Goal: Information Seeking & Learning: Learn about a topic

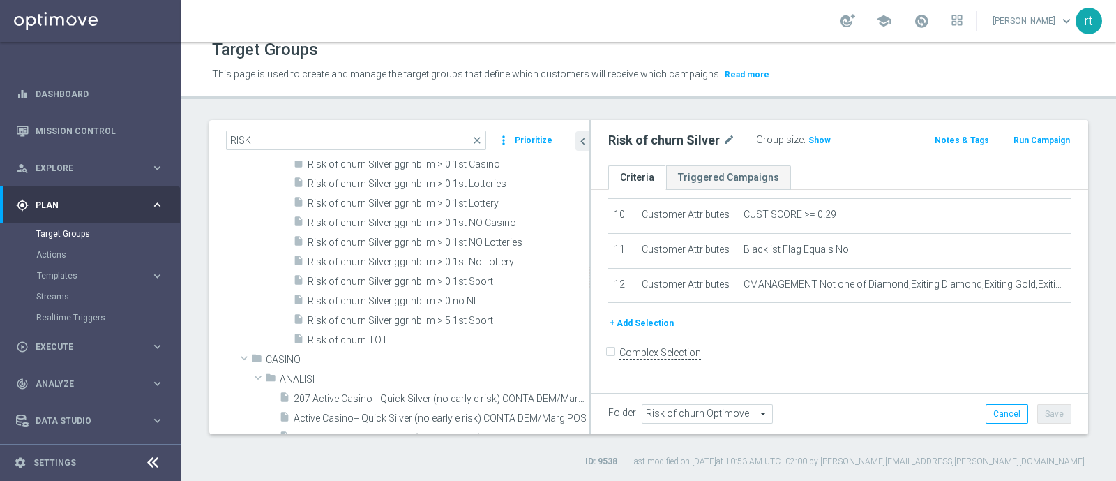
scroll to position [564, 0]
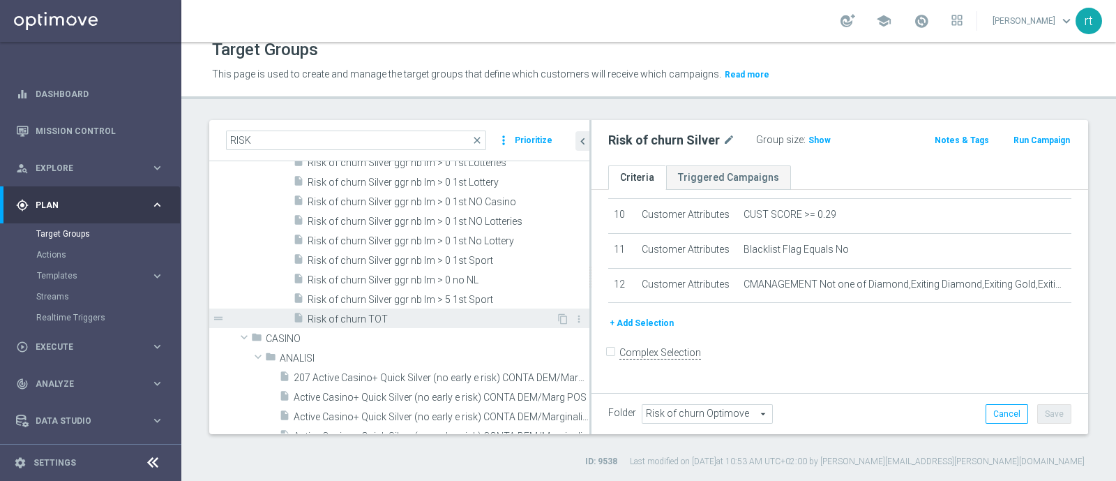
click at [428, 308] on div "insert_drive_file Risk of churn TOT" at bounding box center [424, 318] width 263 height 20
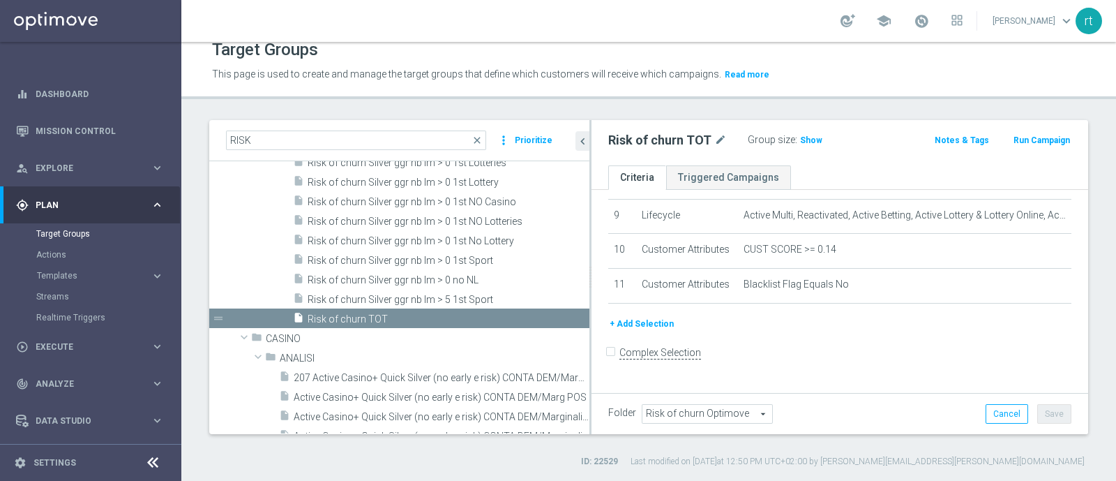
scroll to position [321, 0]
click at [812, 137] on span "Show" at bounding box center [811, 140] width 22 height 10
click at [813, 140] on span "100,917" at bounding box center [818, 141] width 34 height 13
click at [516, 33] on div "school roberto tucci keyboard_arrow_down rt" at bounding box center [648, 21] width 935 height 42
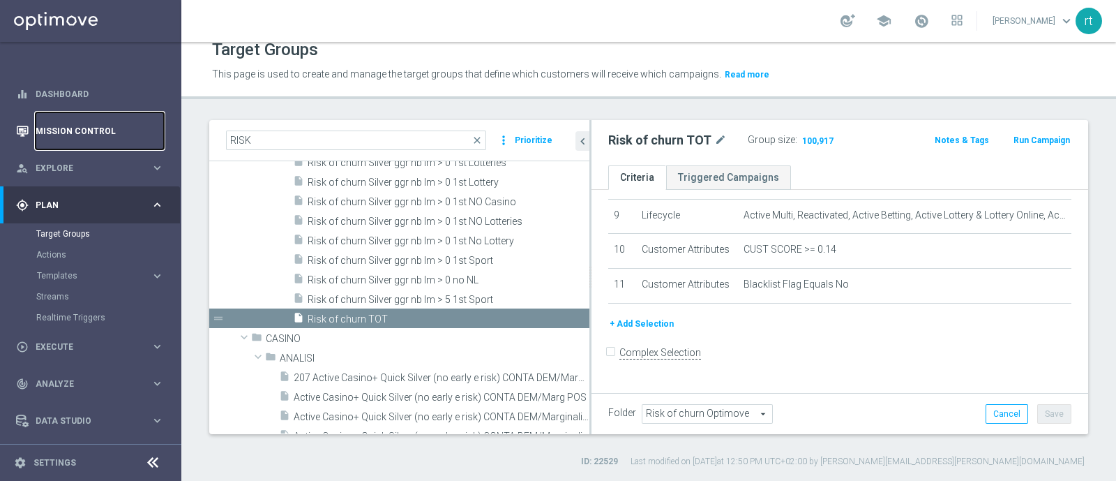
click at [82, 127] on link "Mission Control" at bounding box center [100, 130] width 128 height 37
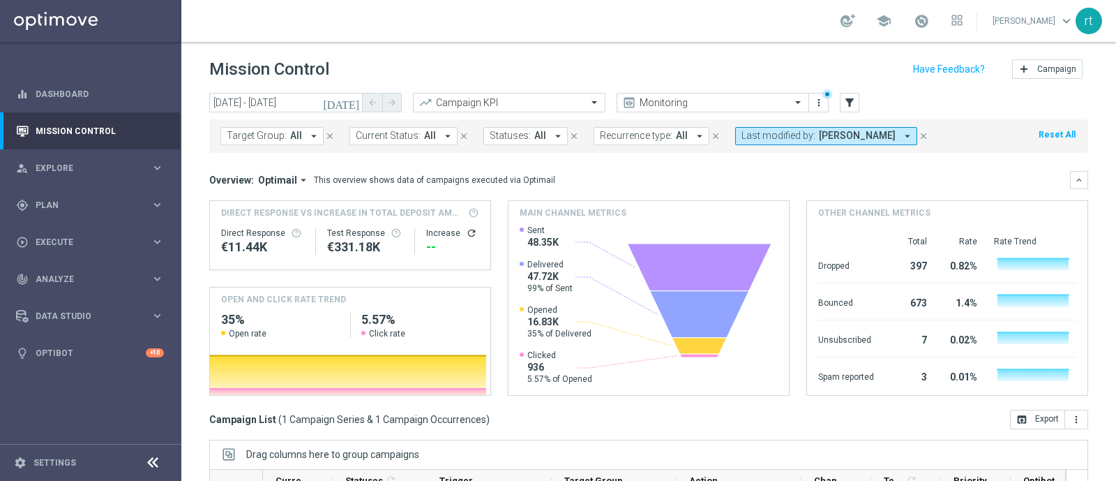
click at [1040, 130] on button "Reset All" at bounding box center [1057, 134] width 40 height 15
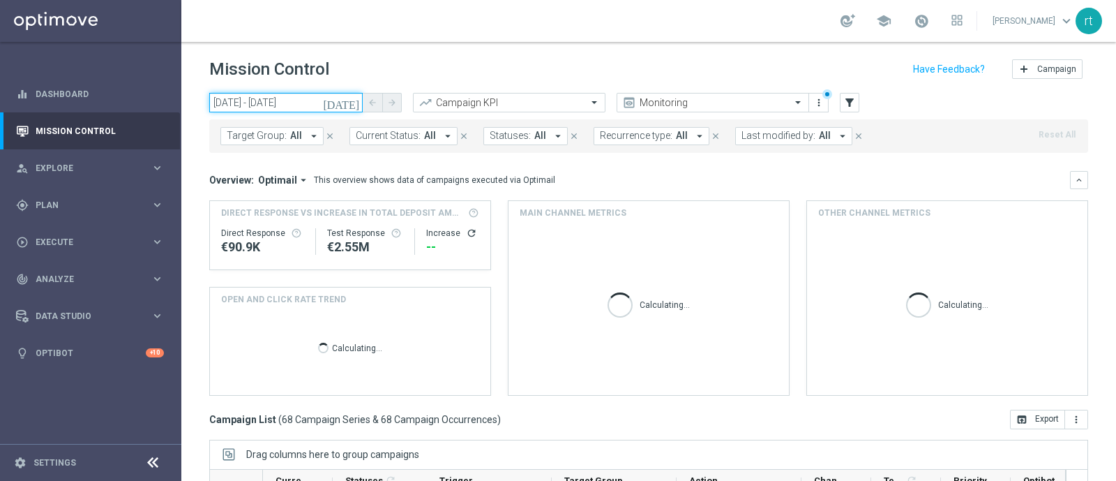
click at [322, 106] on input "26 Jun 2025 - 26 Jun 2025" at bounding box center [285, 103] width 153 height 20
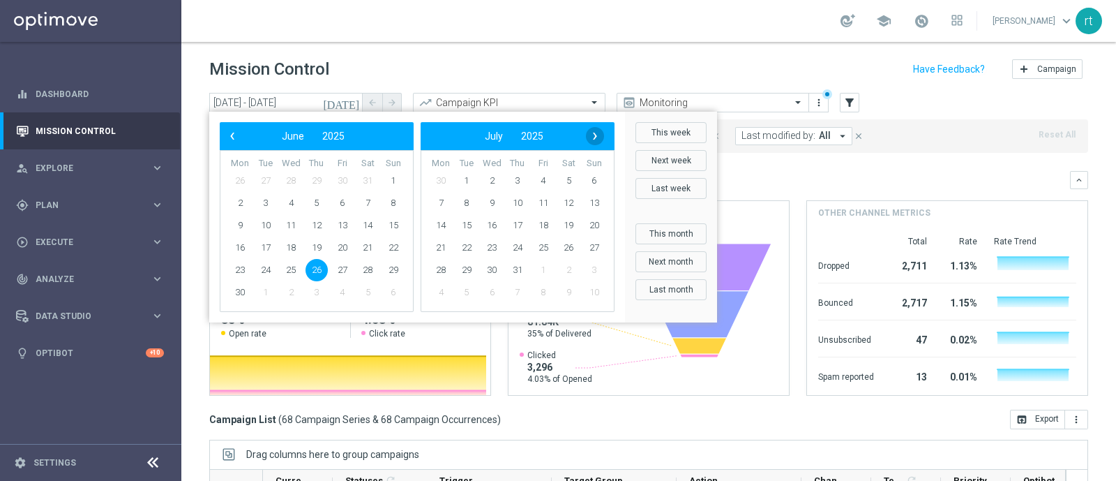
click at [589, 135] on span "›" at bounding box center [595, 136] width 18 height 18
click at [467, 179] on span "2" at bounding box center [467, 181] width 22 height 22
click at [467, 179] on span "30" at bounding box center [467, 181] width 22 height 22
click at [259, 186] on span "2" at bounding box center [266, 181] width 22 height 22
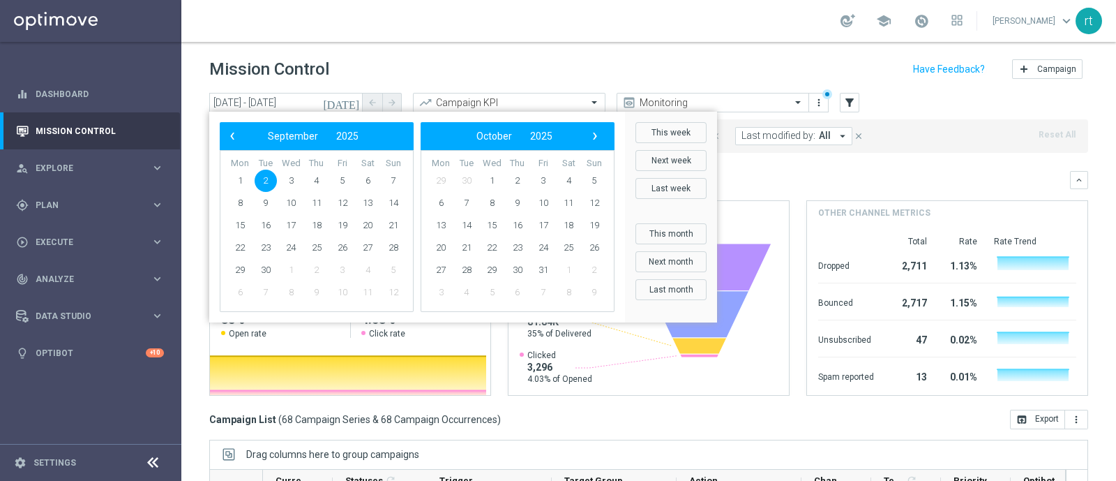
type input "02 Sep 2025 - 02 Sep 2025"
click at [259, 186] on span "Optimail" at bounding box center [277, 180] width 39 height 13
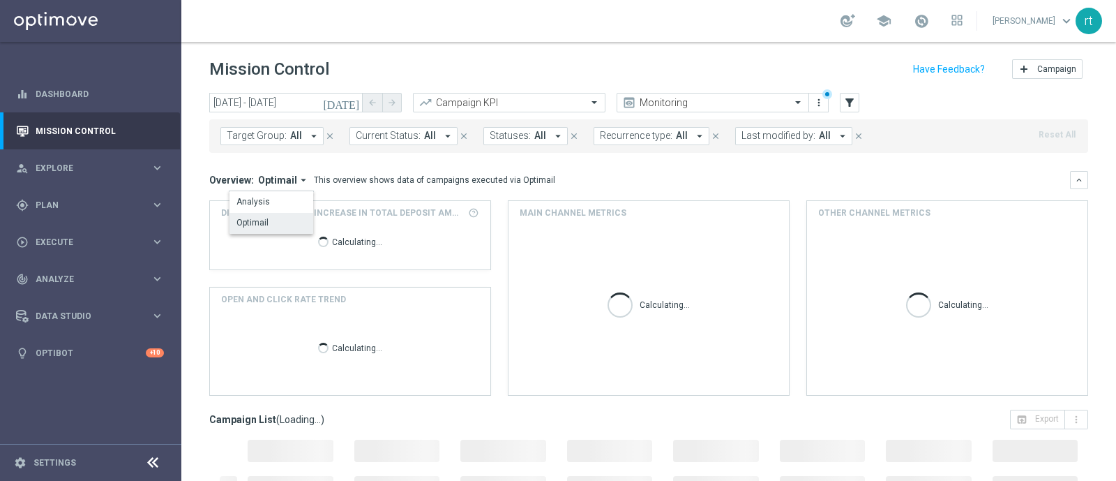
click at [744, 137] on span "Last modified by:" at bounding box center [779, 136] width 74 height 12
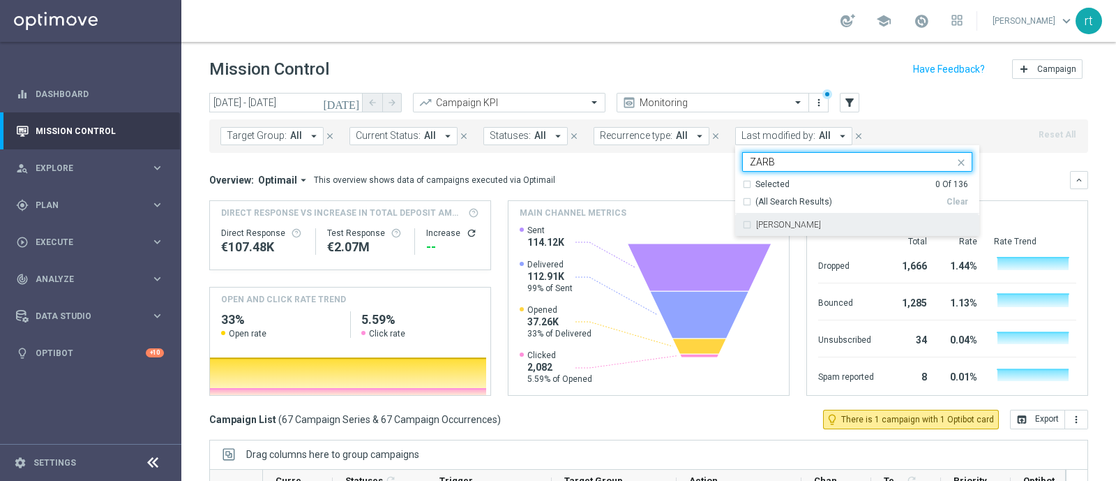
click at [768, 225] on label "Elena Zarbin" at bounding box center [788, 224] width 65 height 8
type input "ZARB"
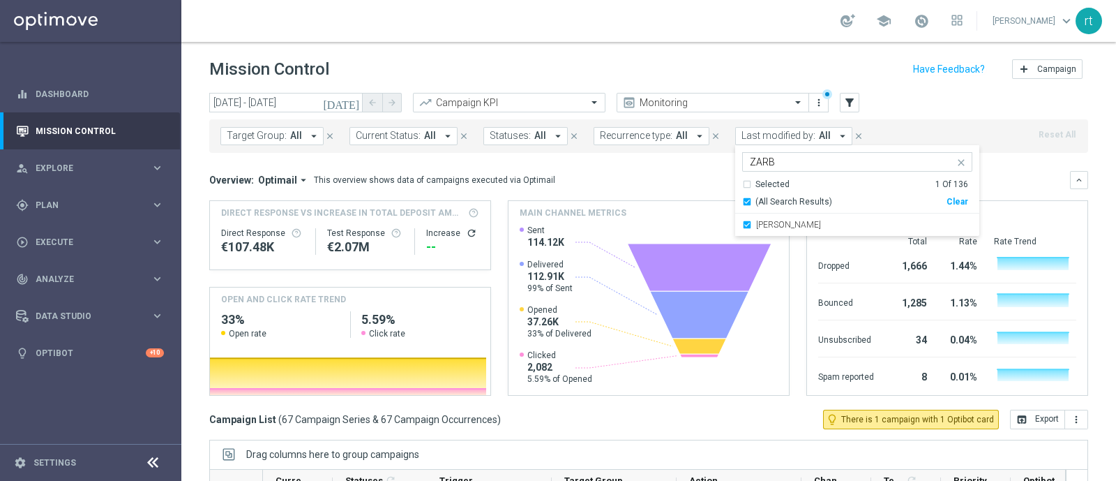
click at [721, 43] on header "Mission Control add Campaign" at bounding box center [648, 67] width 935 height 51
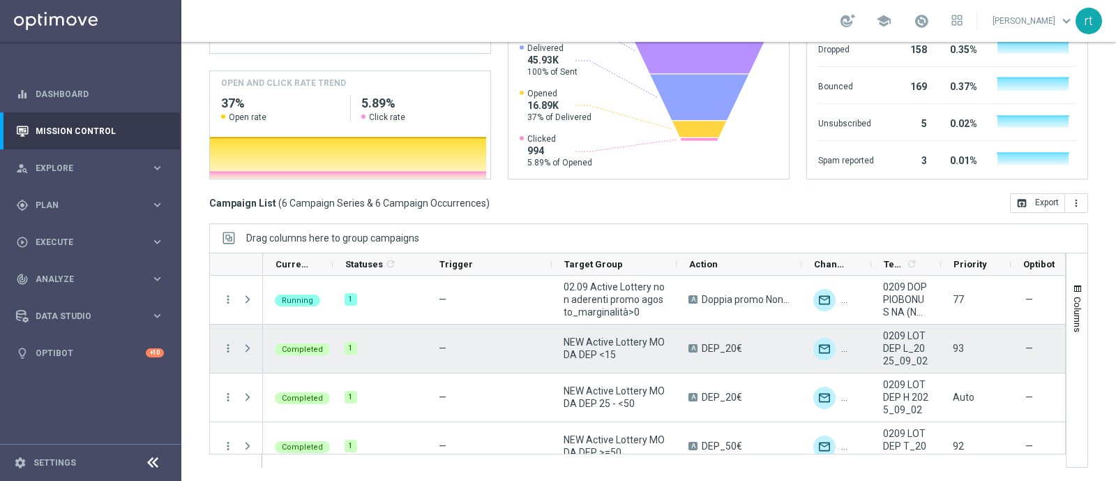
scroll to position [115, 0]
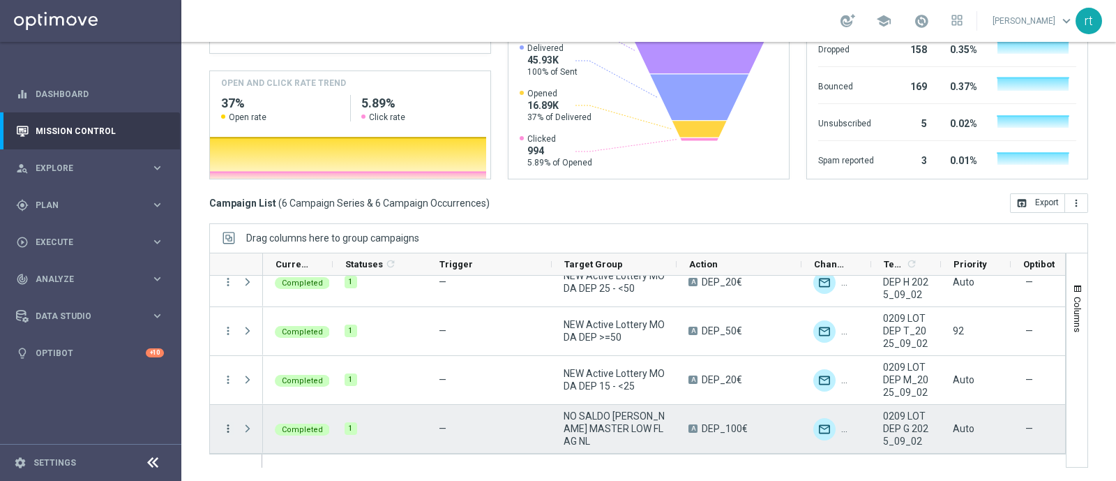
click at [223, 424] on icon "more_vert" at bounding box center [228, 428] width 13 height 13
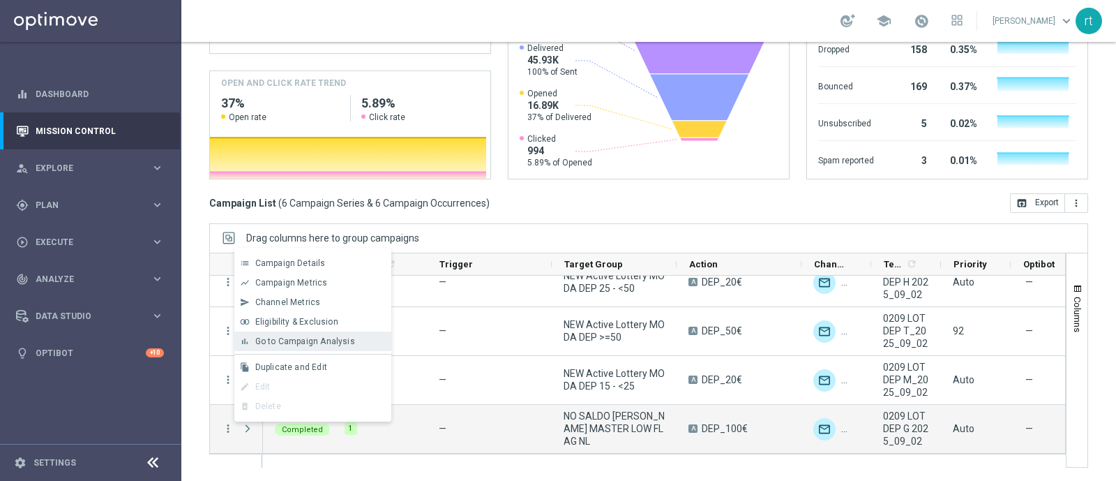
click at [324, 349] on div "bar_chart Go to Campaign Analysis" at bounding box center [312, 341] width 157 height 20
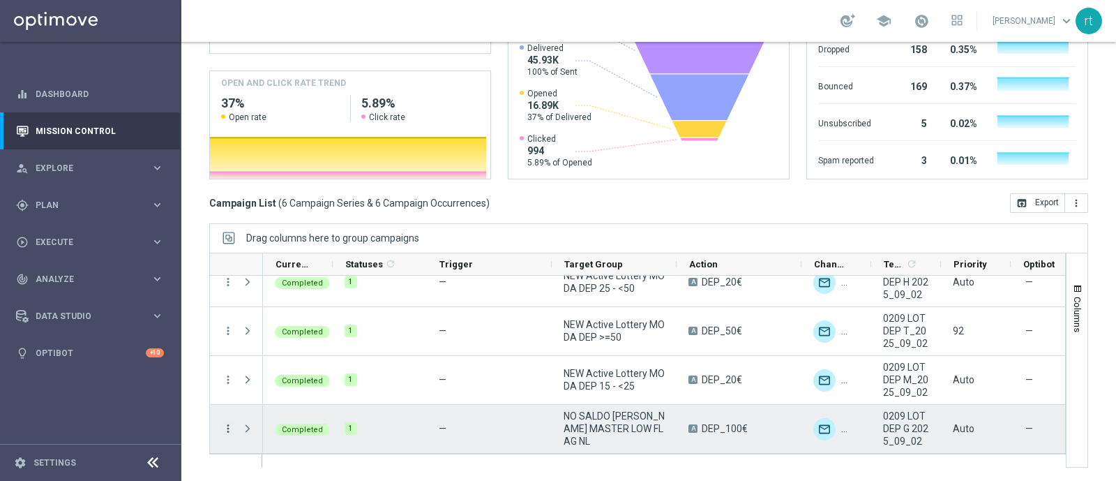
click at [230, 427] on icon "more_vert" at bounding box center [228, 428] width 13 height 13
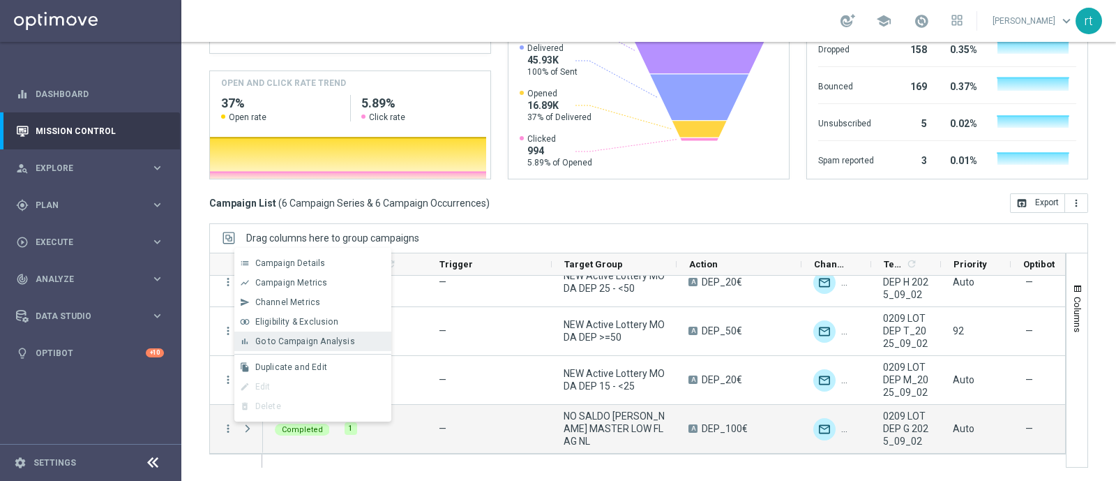
click at [320, 340] on span "Go to Campaign Analysis" at bounding box center [305, 341] width 100 height 10
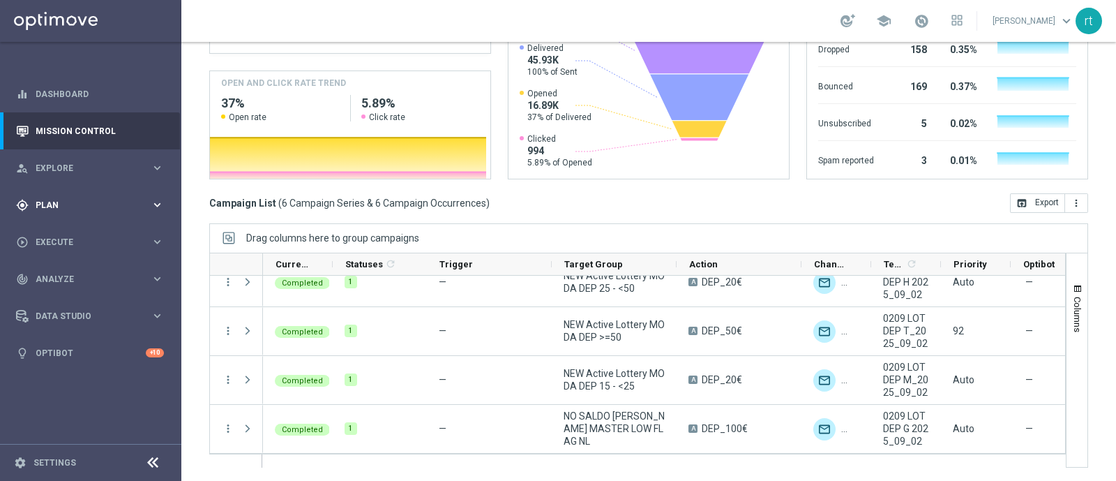
click at [50, 195] on div "gps_fixed Plan keyboard_arrow_right" at bounding box center [90, 204] width 180 height 37
click at [56, 234] on link "Target Groups" at bounding box center [90, 233] width 109 height 11
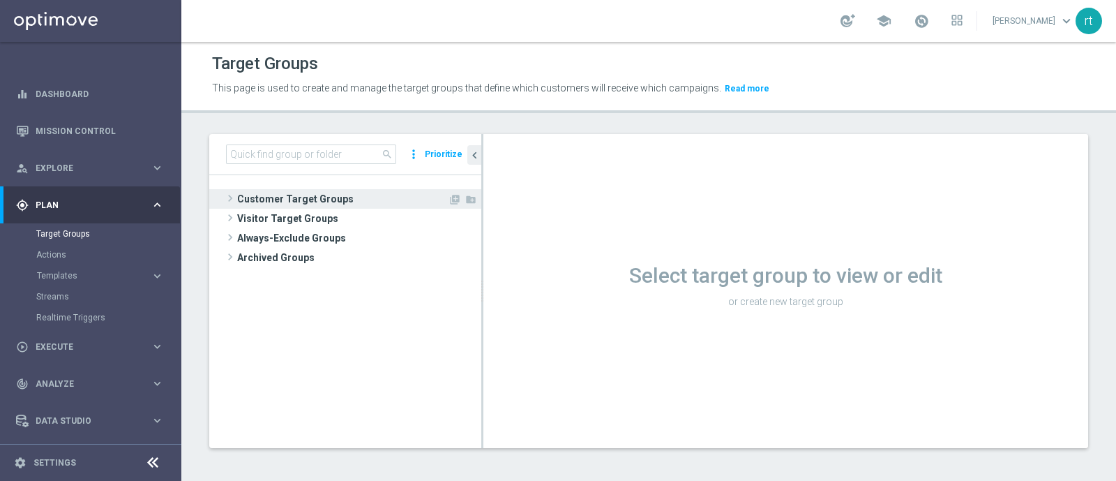
click at [333, 190] on span "Customer Target Groups" at bounding box center [342, 199] width 211 height 20
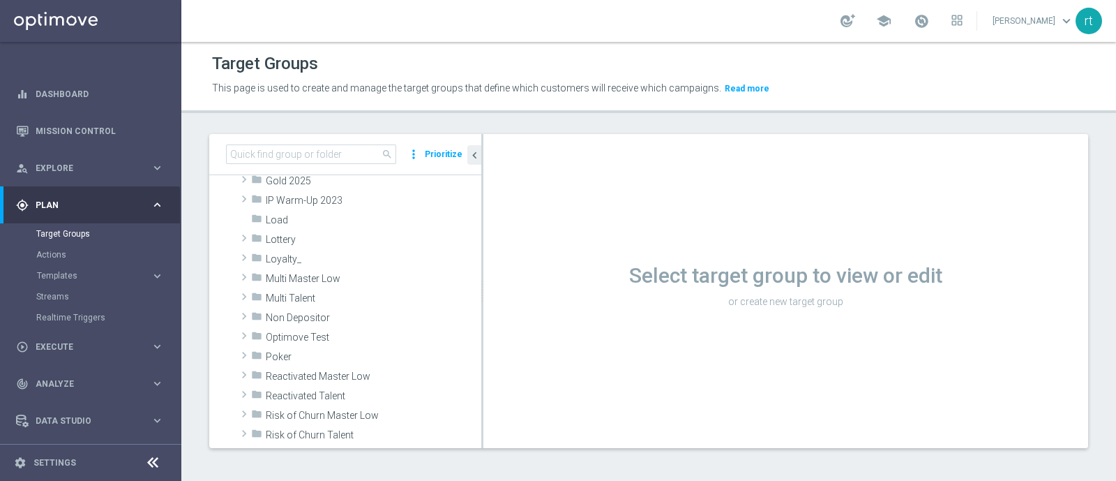
scroll to position [601, 0]
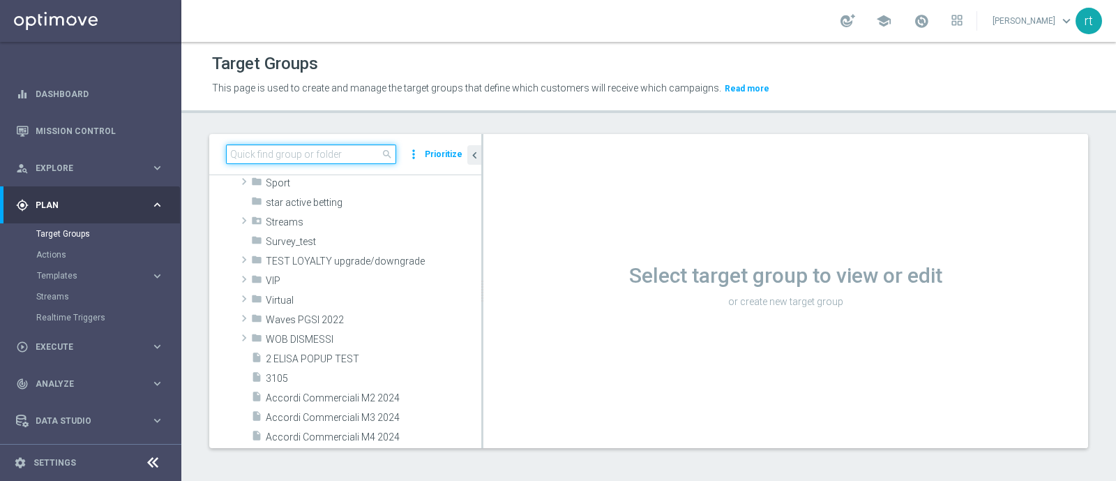
click at [317, 160] on input at bounding box center [311, 154] width 170 height 20
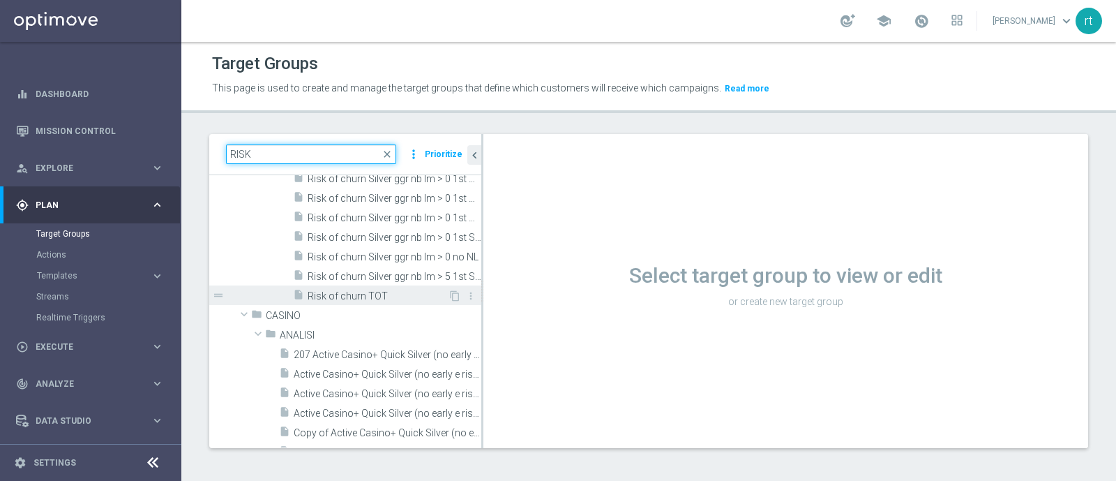
type input "RISK"
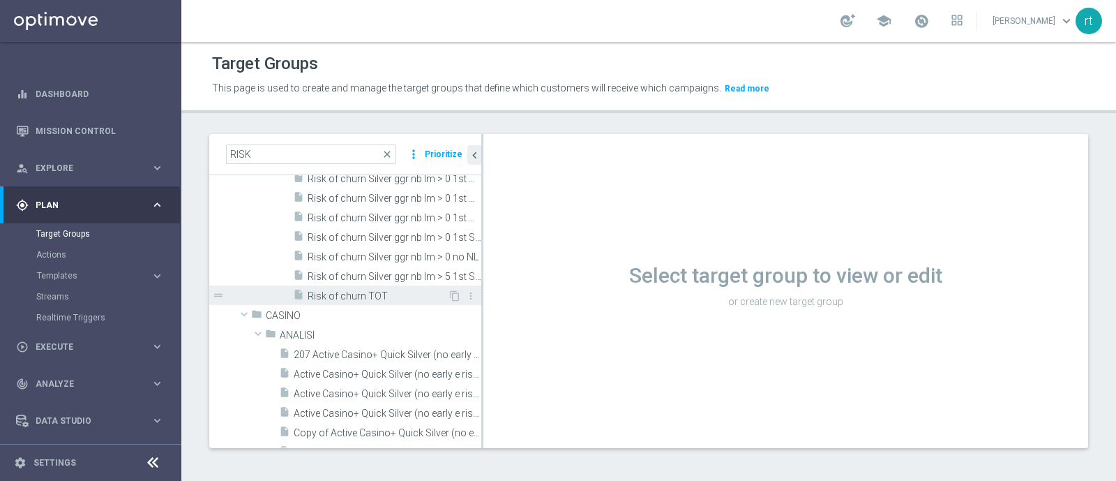
click at [359, 294] on span "Risk of churn TOT" at bounding box center [378, 296] width 140 height 12
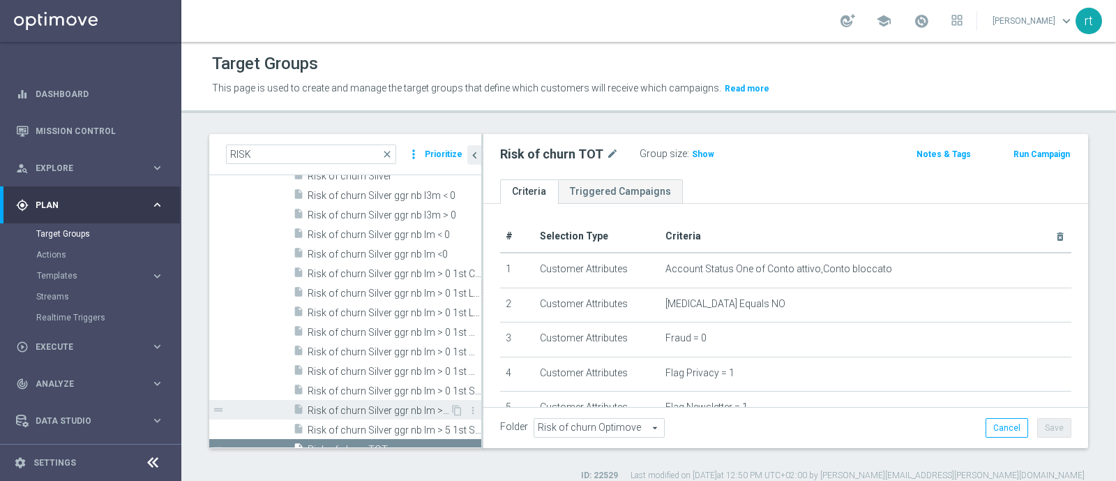
scroll to position [361, 0]
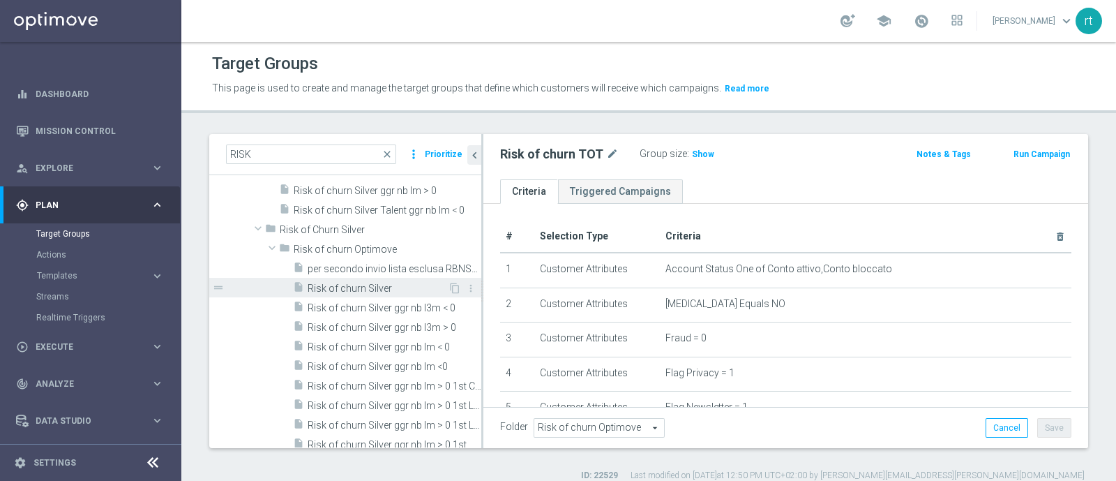
click at [377, 285] on span "Risk of churn Silver" at bounding box center [378, 289] width 140 height 12
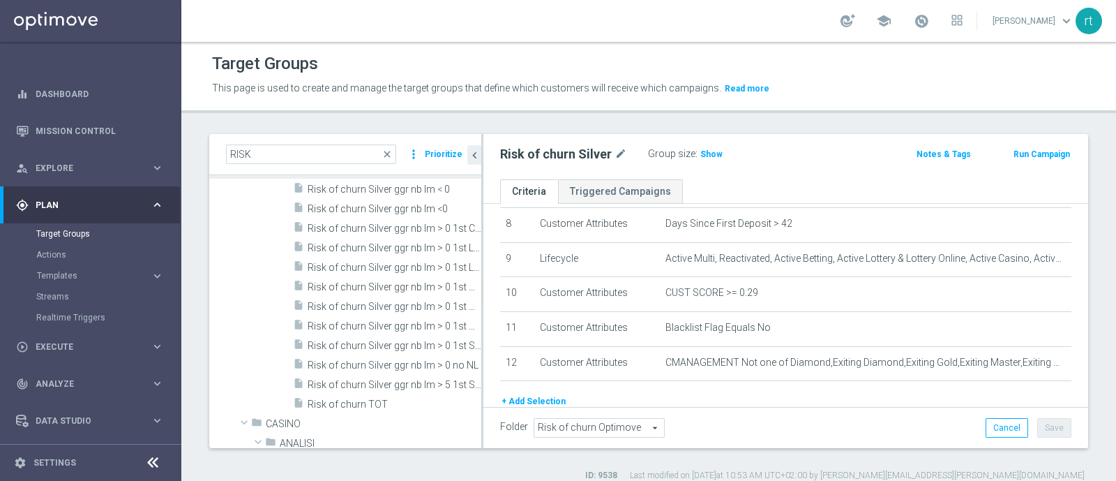
scroll to position [495, 0]
click at [363, 398] on span "Risk of churn TOT" at bounding box center [378, 403] width 140 height 12
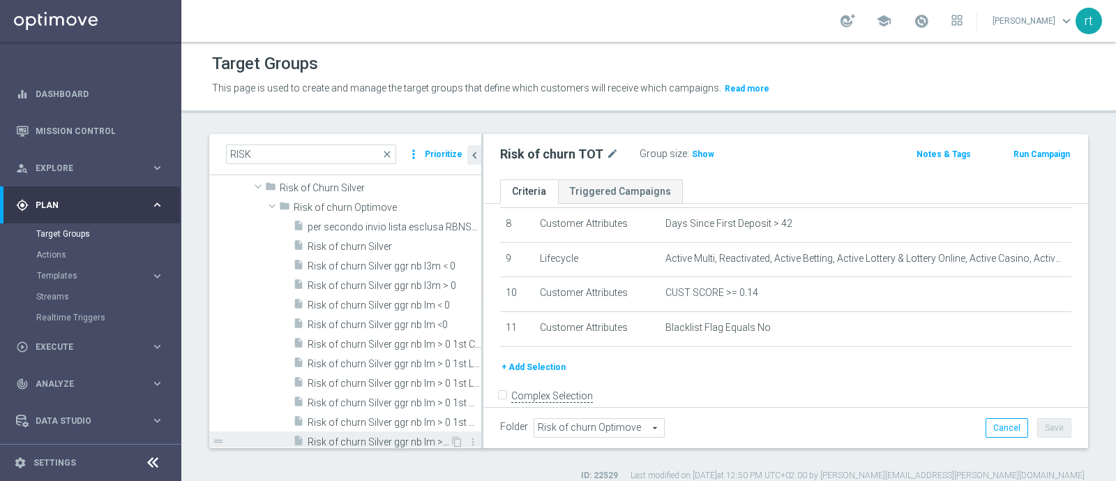
scroll to position [352, 0]
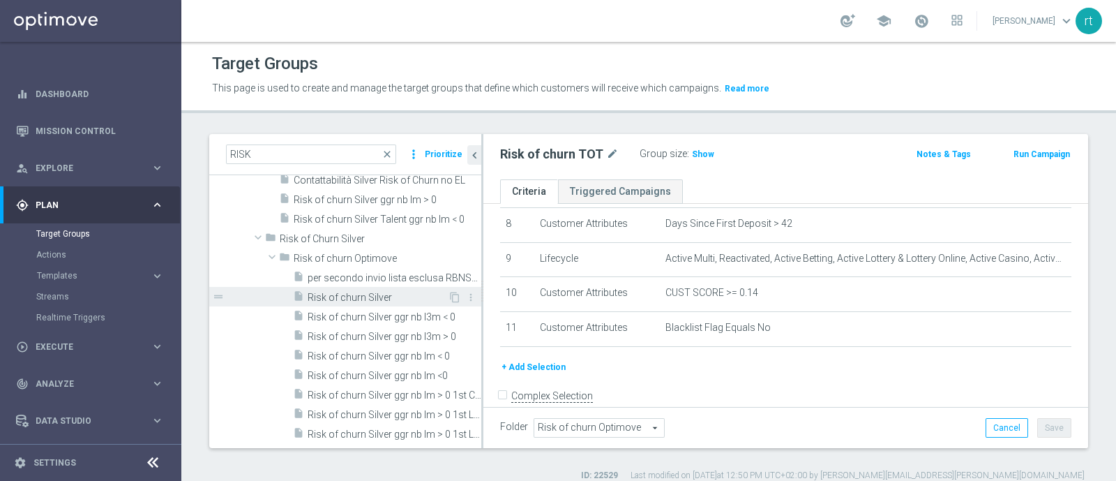
click at [359, 296] on span "Risk of churn Silver" at bounding box center [378, 298] width 140 height 12
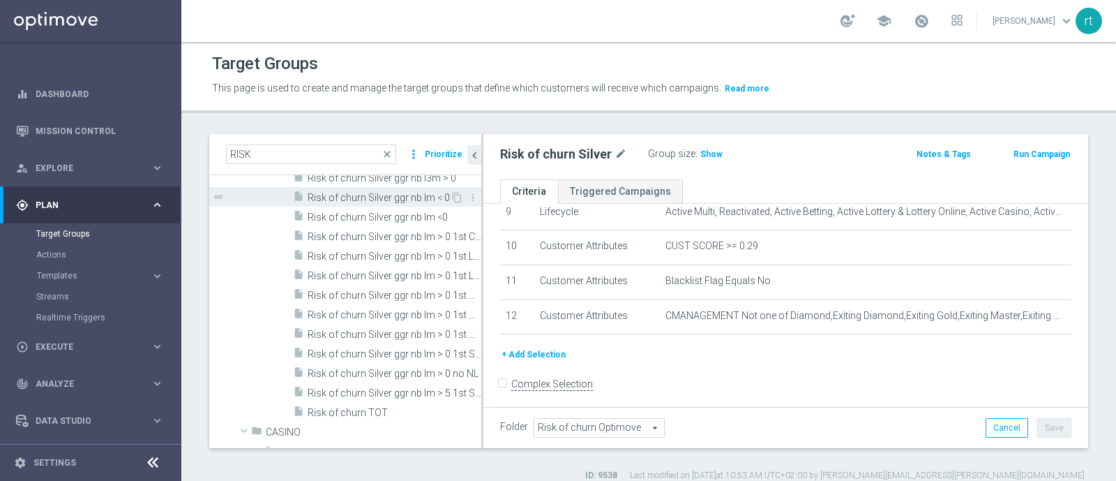
scroll to position [500, 0]
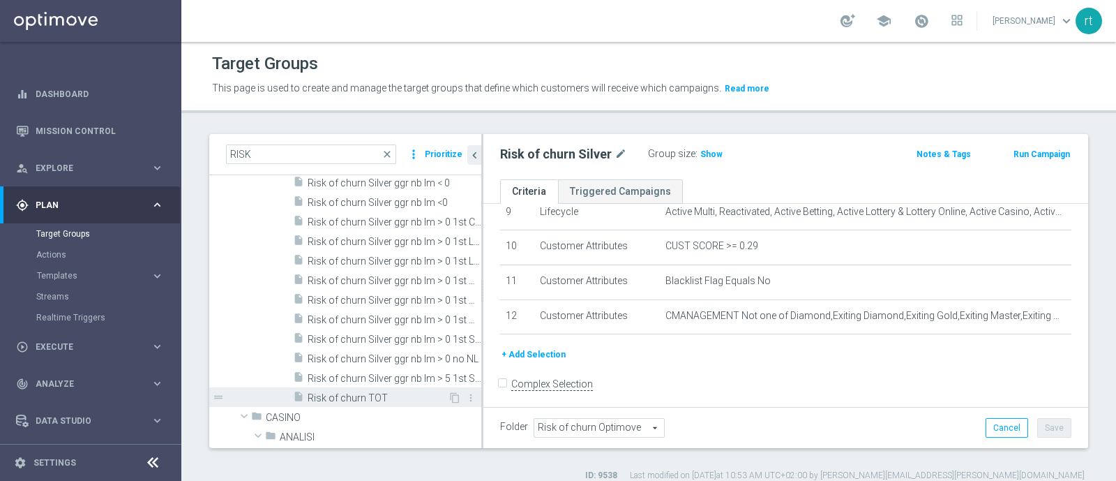
click at [352, 387] on div "insert_drive_file Risk of churn TOT" at bounding box center [370, 397] width 155 height 20
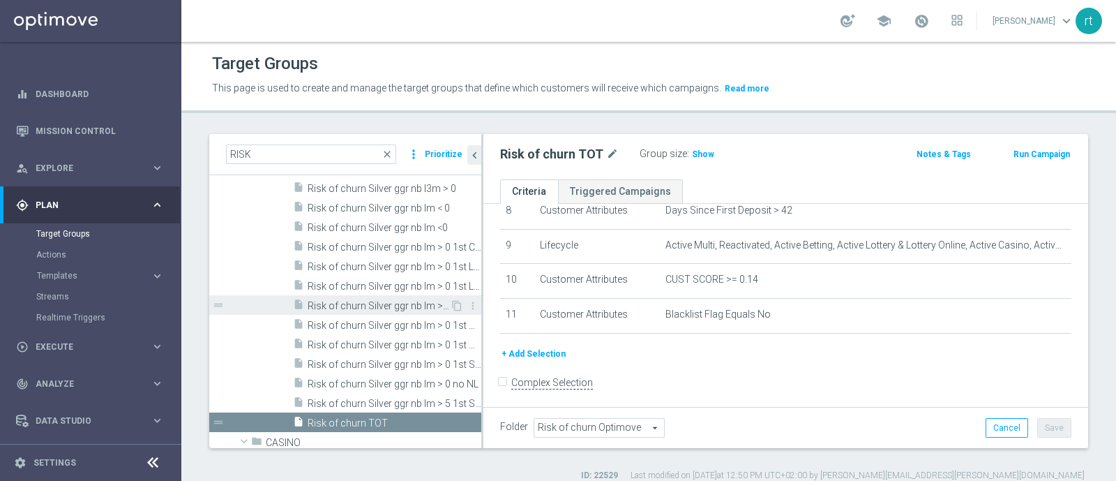
scroll to position [311, 0]
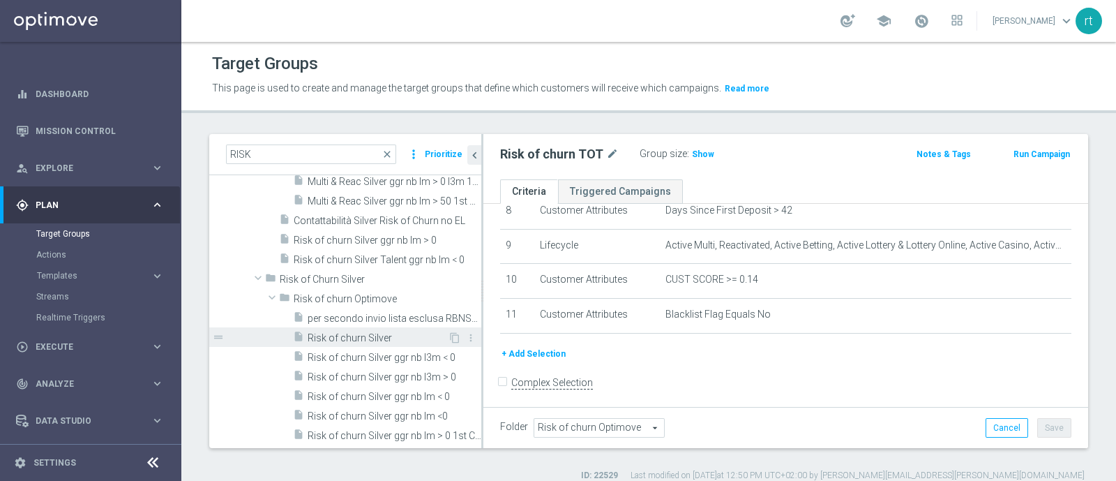
click at [339, 338] on span "Risk of churn Silver" at bounding box center [378, 338] width 140 height 12
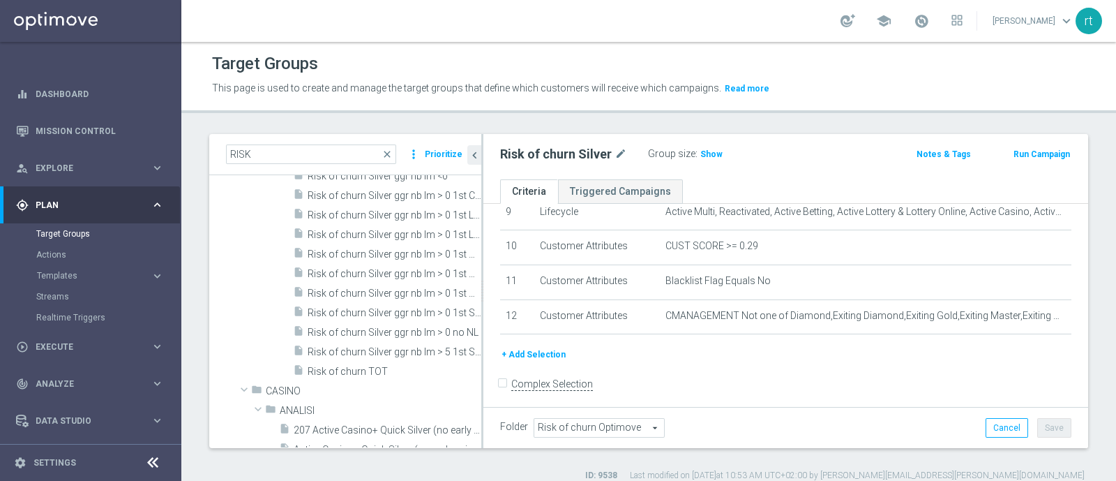
scroll to position [559, 0]
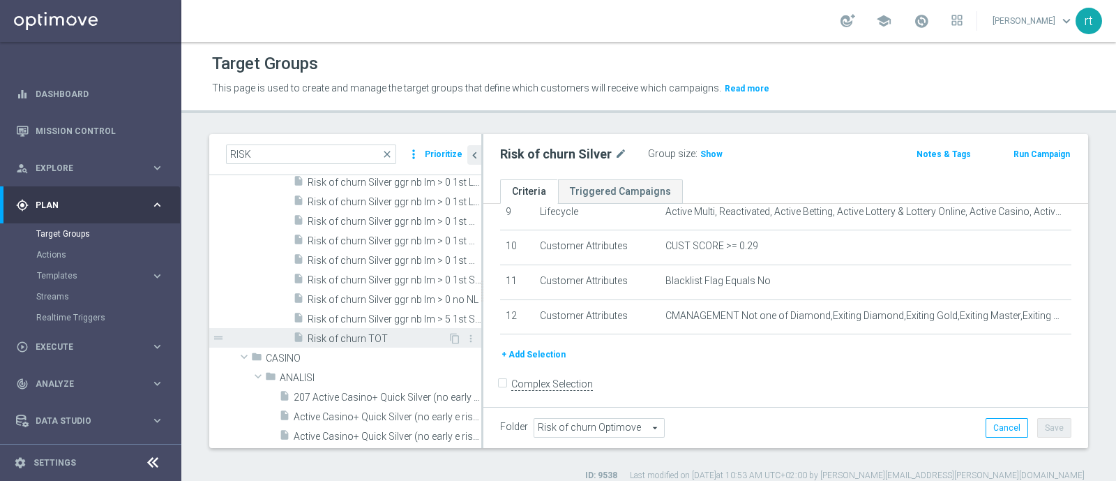
click at [379, 333] on span "Risk of churn TOT" at bounding box center [378, 339] width 140 height 12
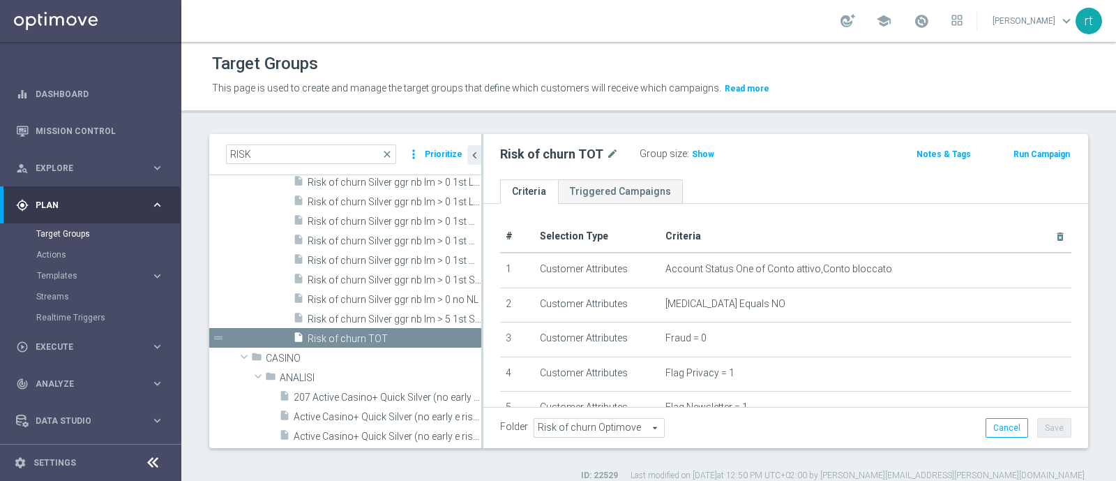
click at [804, 64] on div "Target Groups" at bounding box center [648, 63] width 873 height 27
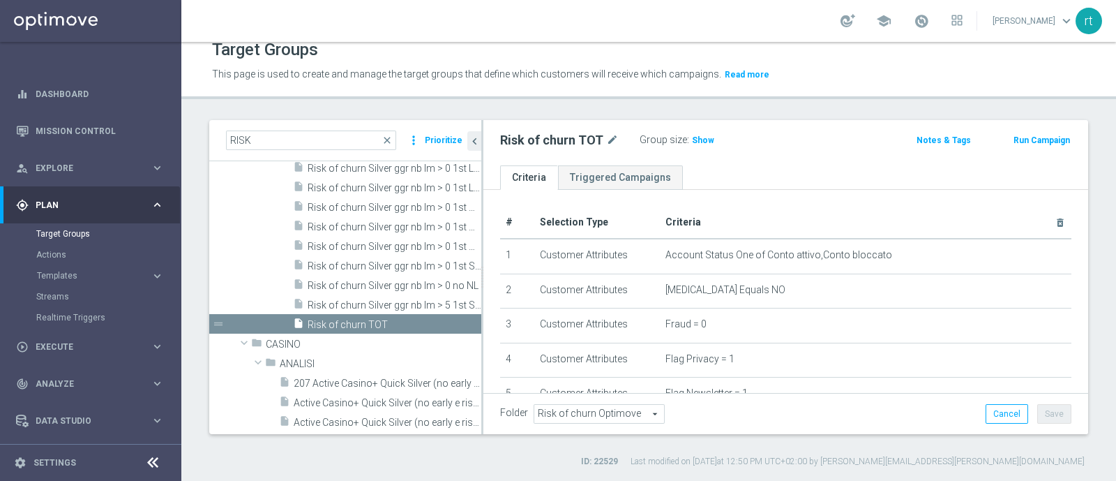
click at [786, 105] on div "Target Groups This page is used to create and manage the target groups that def…" at bounding box center [648, 261] width 935 height 439
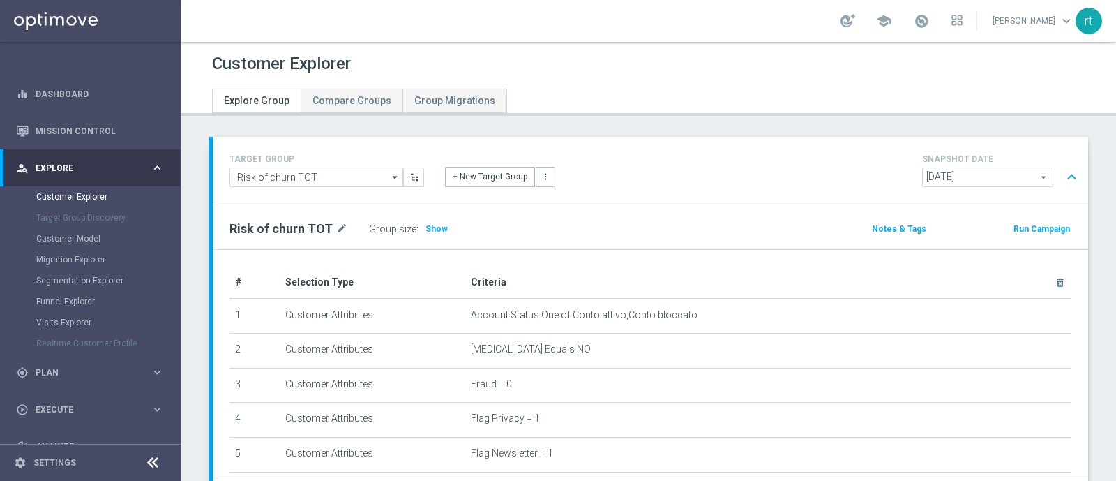
click at [968, 179] on span "2025-09-07" at bounding box center [988, 177] width 130 height 18
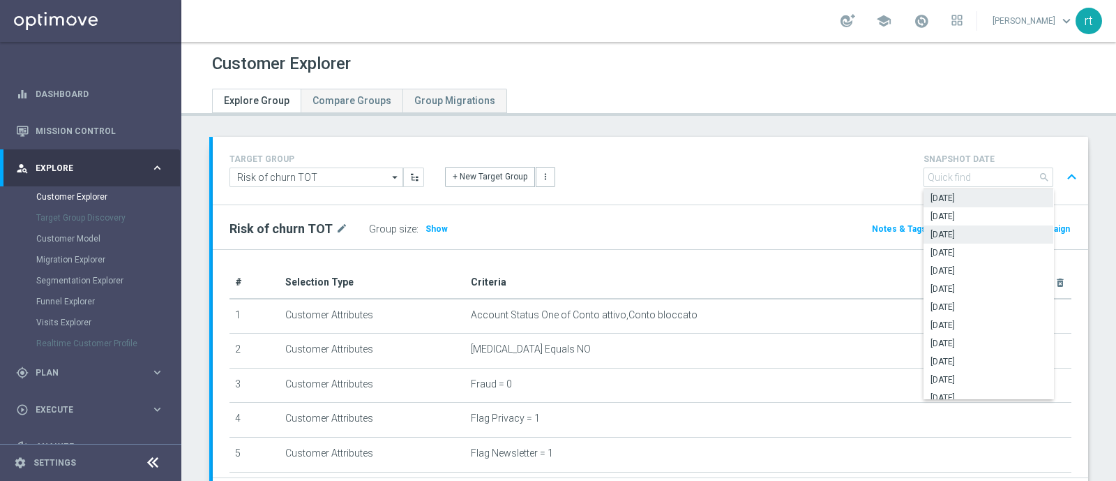
click at [966, 229] on span "2025-08-23" at bounding box center [989, 234] width 116 height 11
type input "2025-08-23"
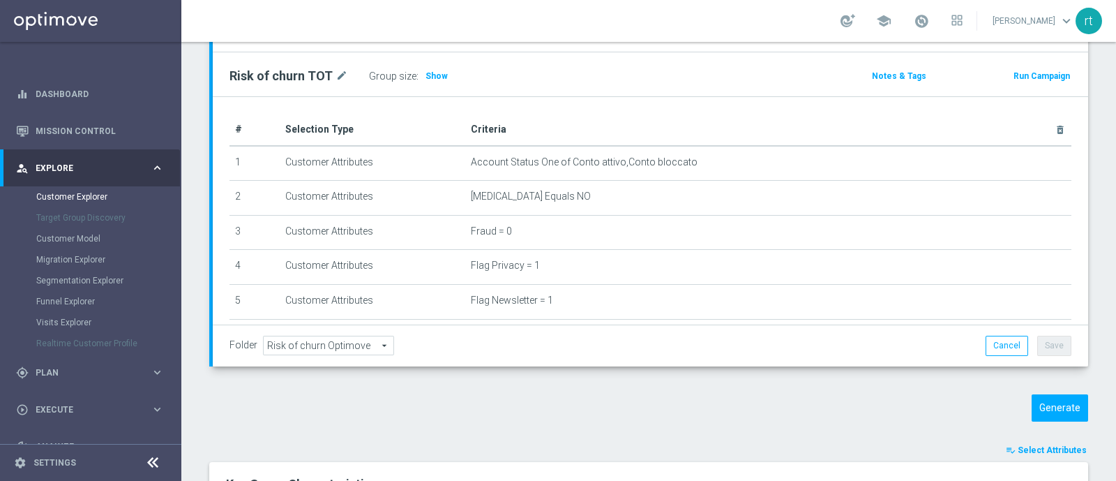
scroll to position [153, 0]
click at [1044, 406] on button "Generate" at bounding box center [1060, 407] width 57 height 27
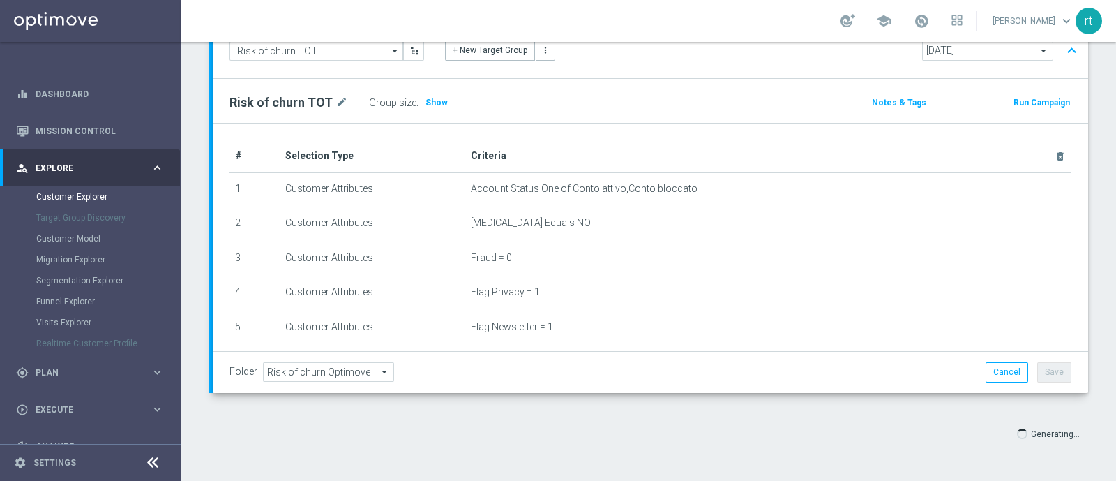
scroll to position [125, 0]
type input "Select"
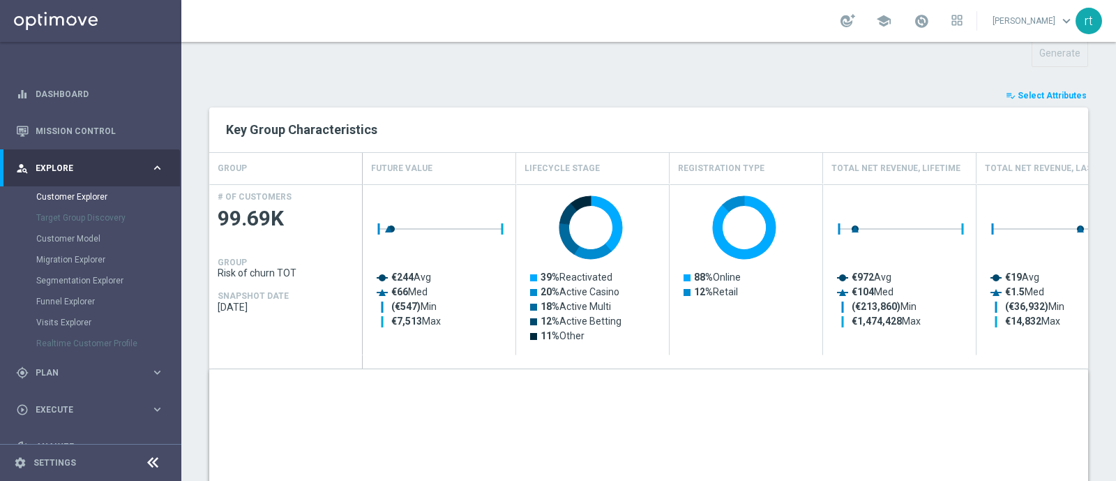
scroll to position [500, 0]
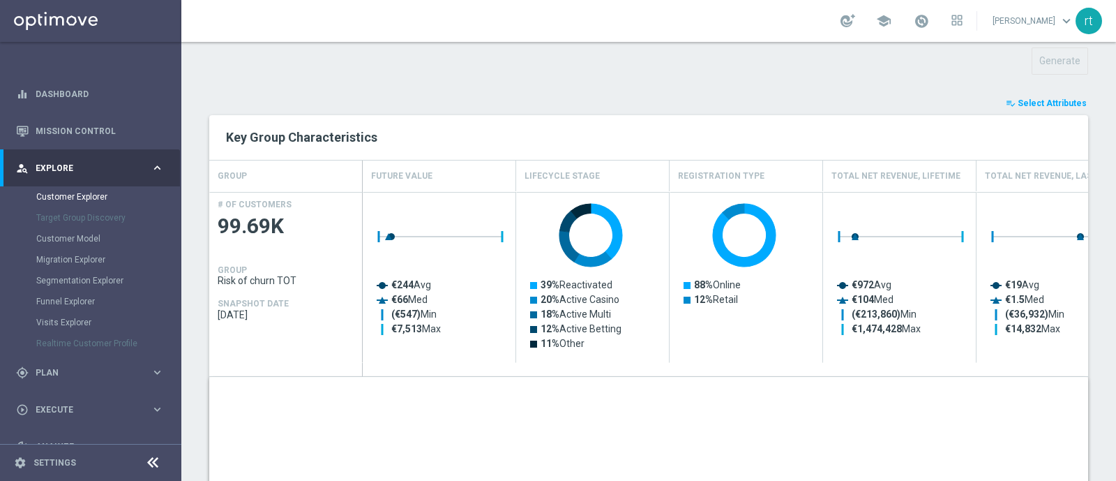
click at [1022, 107] on button "playlist_add_check Select Attributes" at bounding box center [1047, 103] width 84 height 15
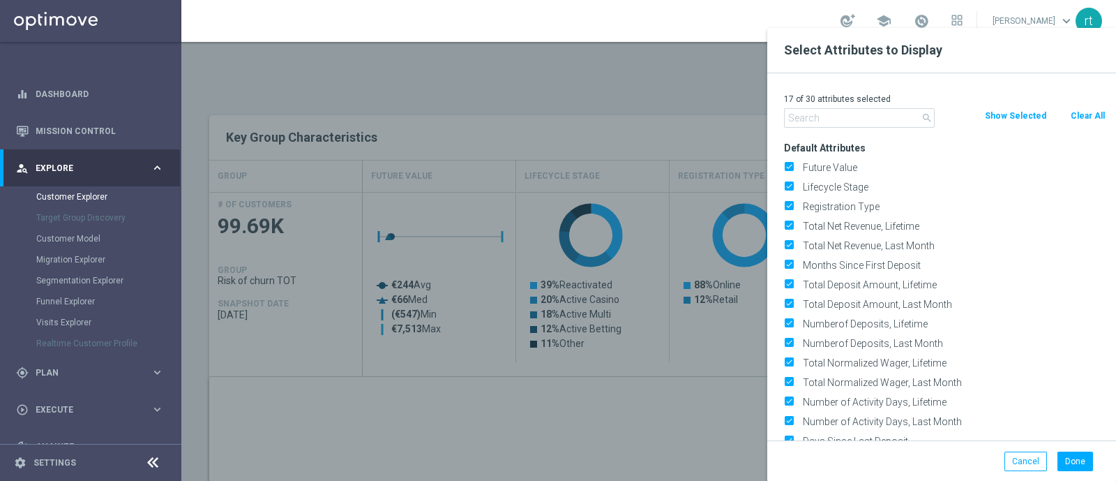
click at [1081, 119] on button "Clear All" at bounding box center [1088, 115] width 37 height 15
checkbox input "false"
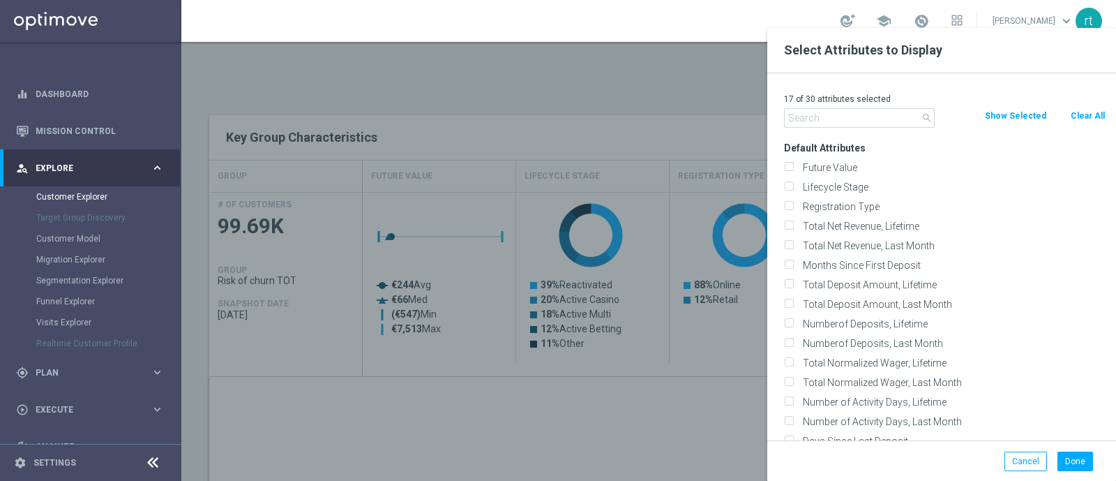
checkbox input "false"
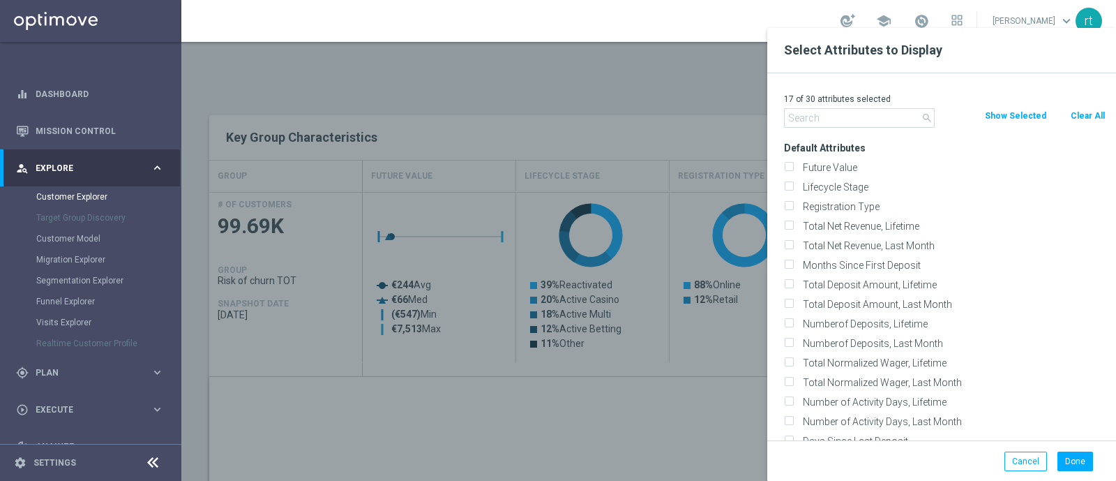
checkbox input "false"
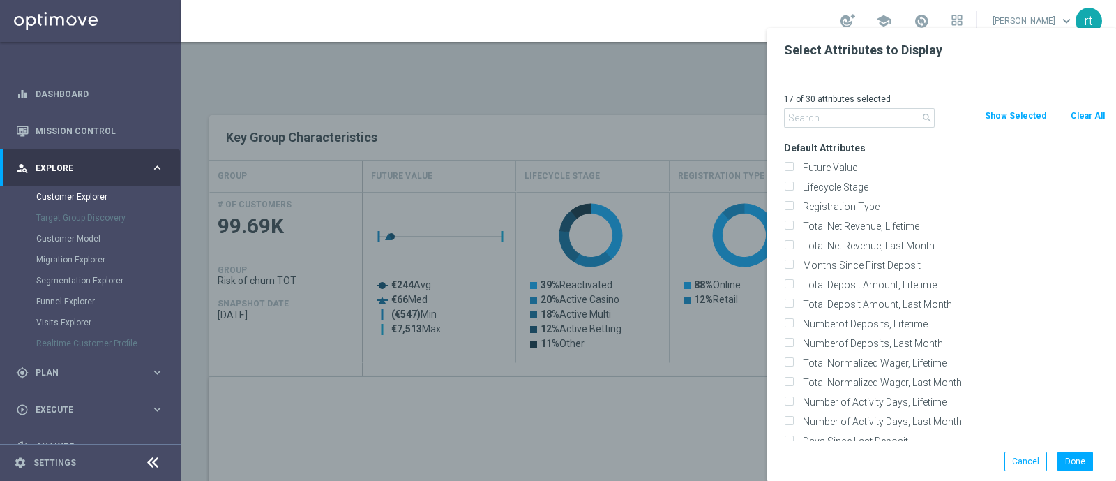
checkbox input "false"
click at [860, 190] on label "Lifecycle Stage" at bounding box center [952, 187] width 308 height 13
click at [793, 190] on input "Lifecycle Stage" at bounding box center [788, 188] width 9 height 9
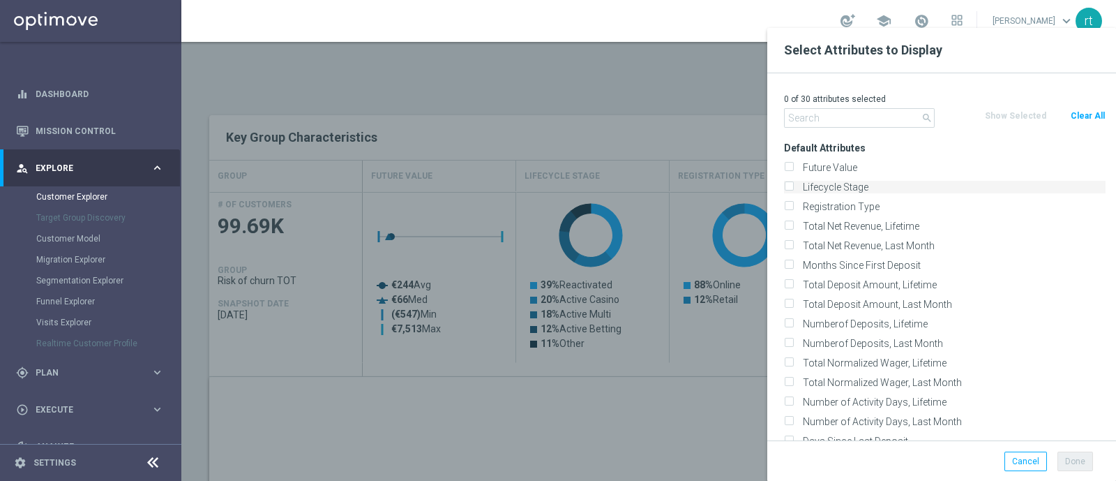
checkbox input "true"
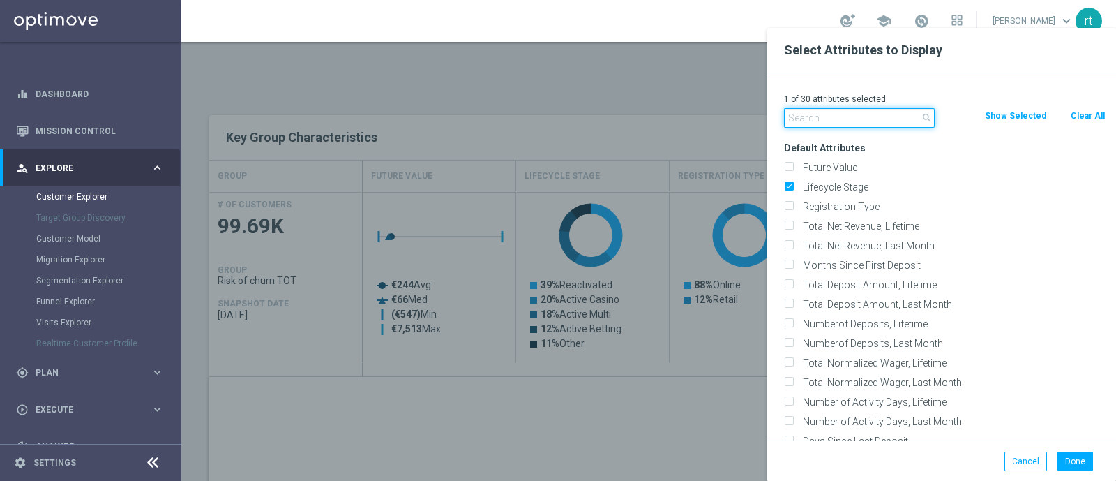
click at [822, 118] on input "text" at bounding box center [859, 118] width 151 height 20
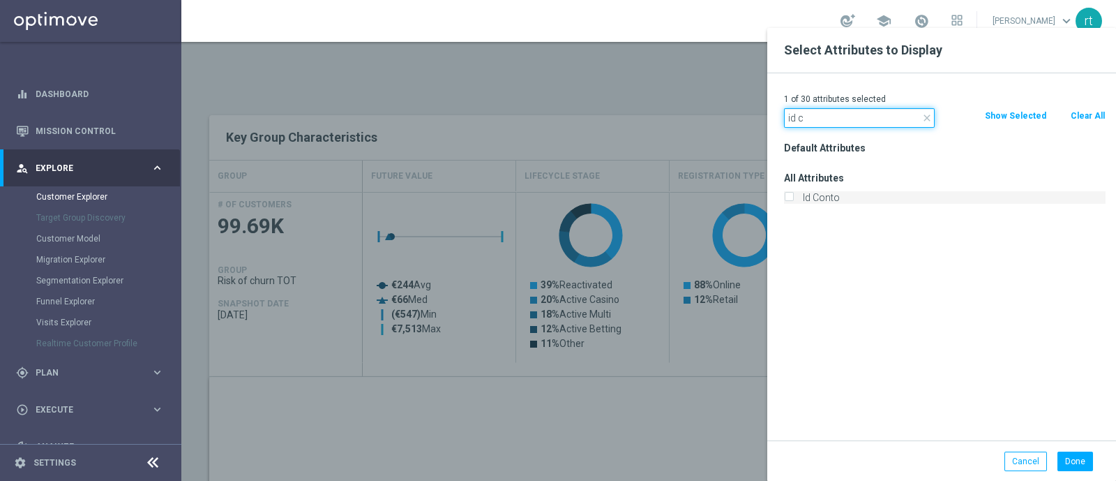
type input "id c"
click at [823, 195] on label "Id Conto" at bounding box center [952, 197] width 308 height 13
click at [793, 195] on input "Id Conto" at bounding box center [788, 199] width 9 height 9
checkbox input "true"
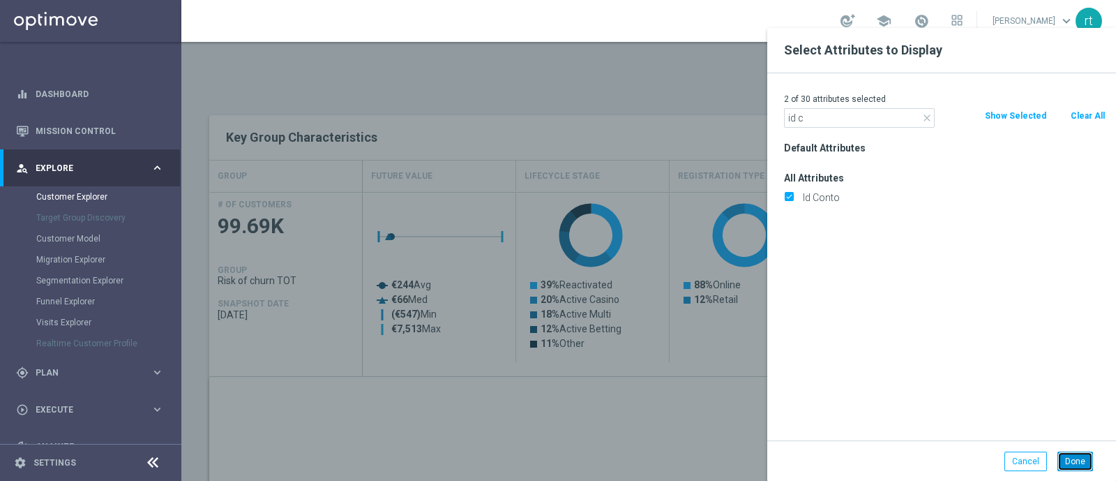
click at [1069, 456] on button "Done" at bounding box center [1076, 461] width 36 height 20
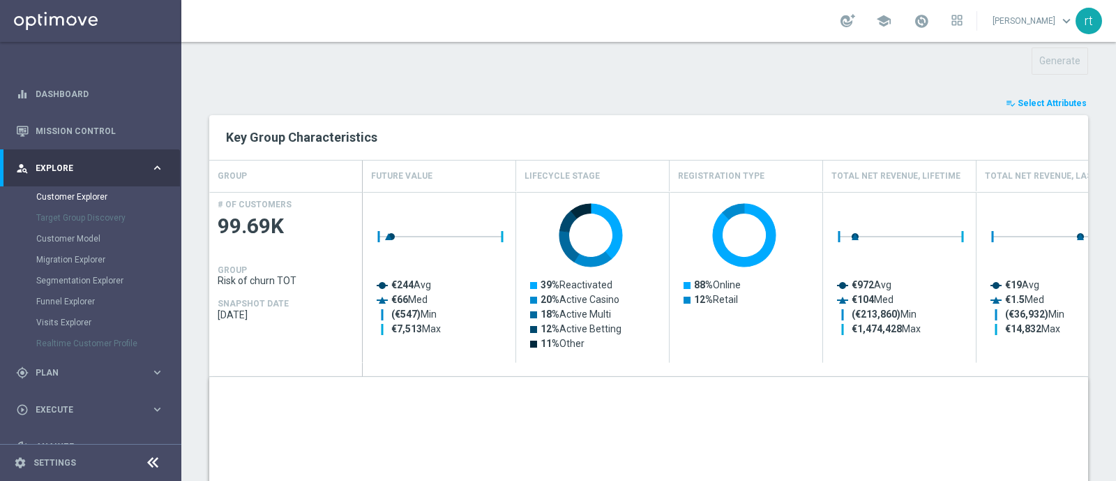
type input "Search"
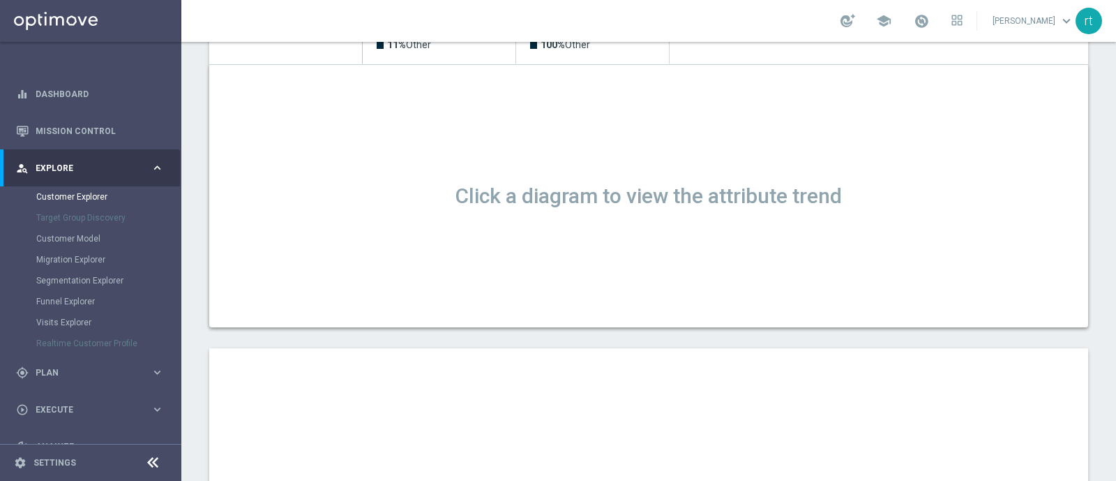
scroll to position [922, 0]
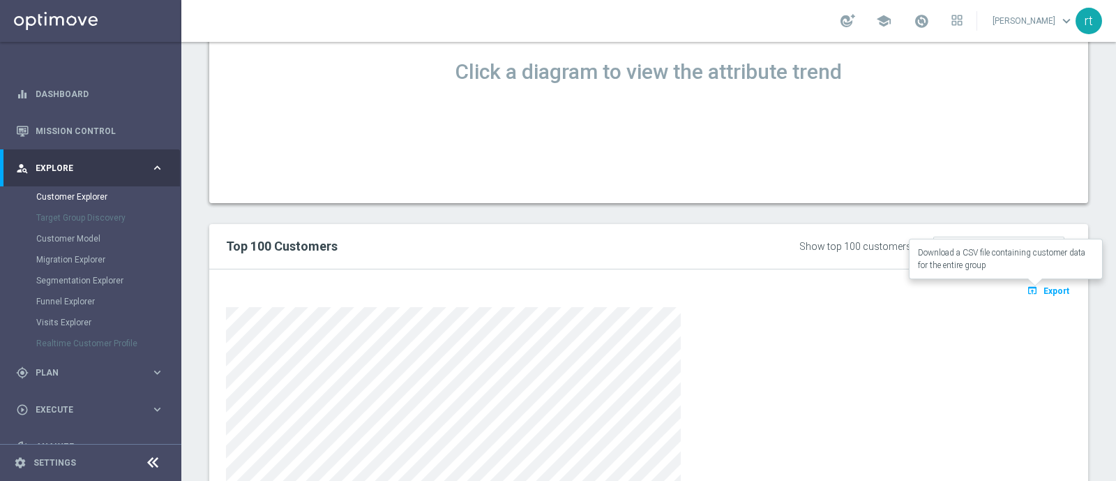
click at [1027, 285] on icon "open_in_browser" at bounding box center [1034, 290] width 15 height 11
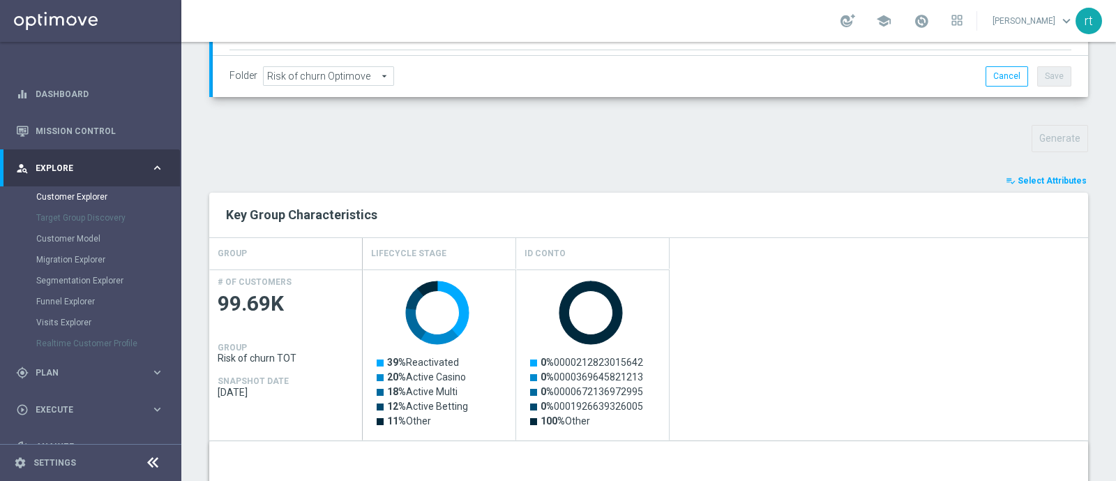
scroll to position [423, 0]
click at [668, 227] on div "Key Group Characteristics" at bounding box center [648, 213] width 879 height 45
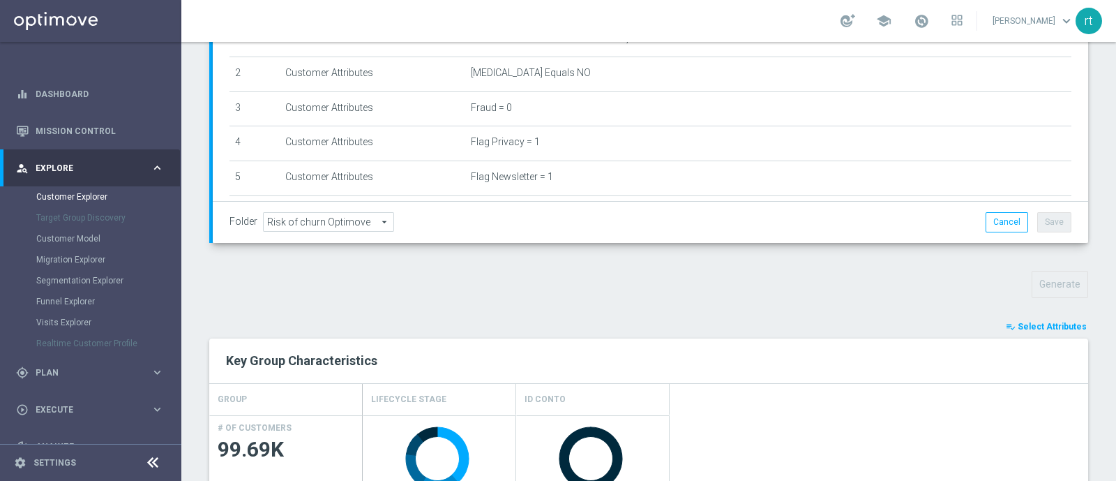
scroll to position [0, 0]
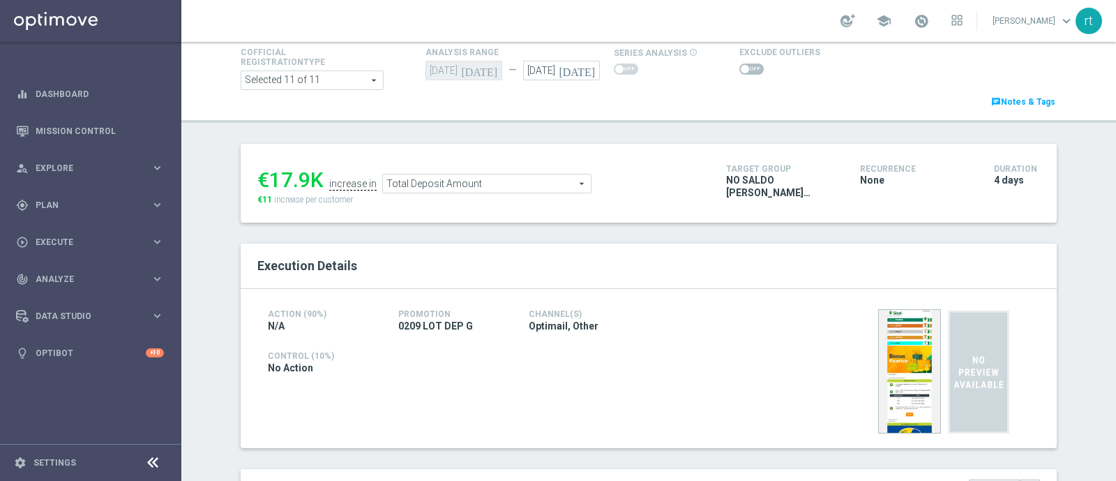
scroll to position [85, 0]
click at [741, 65] on span at bounding box center [752, 70] width 24 height 11
click at [741, 65] on input "checkbox" at bounding box center [752, 70] width 24 height 11
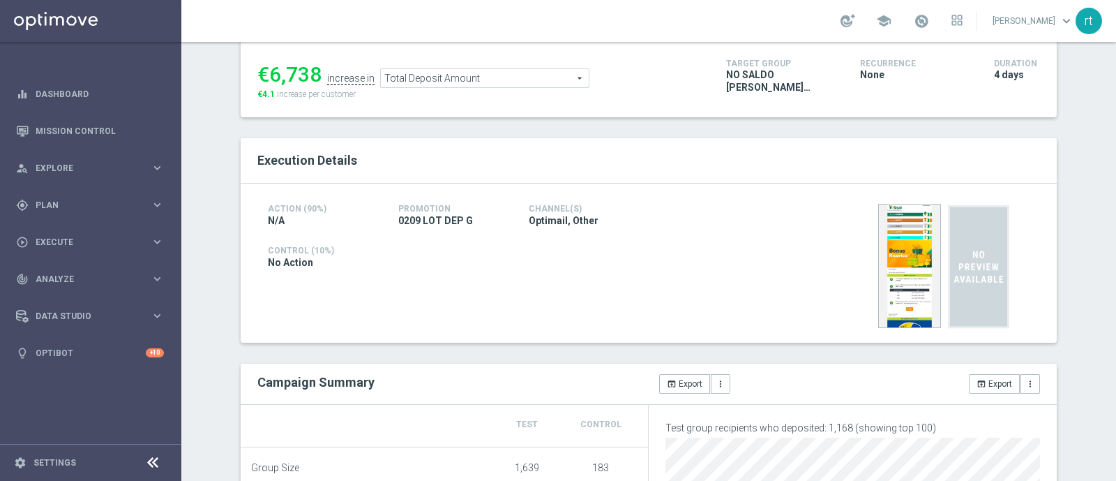
scroll to position [0, 0]
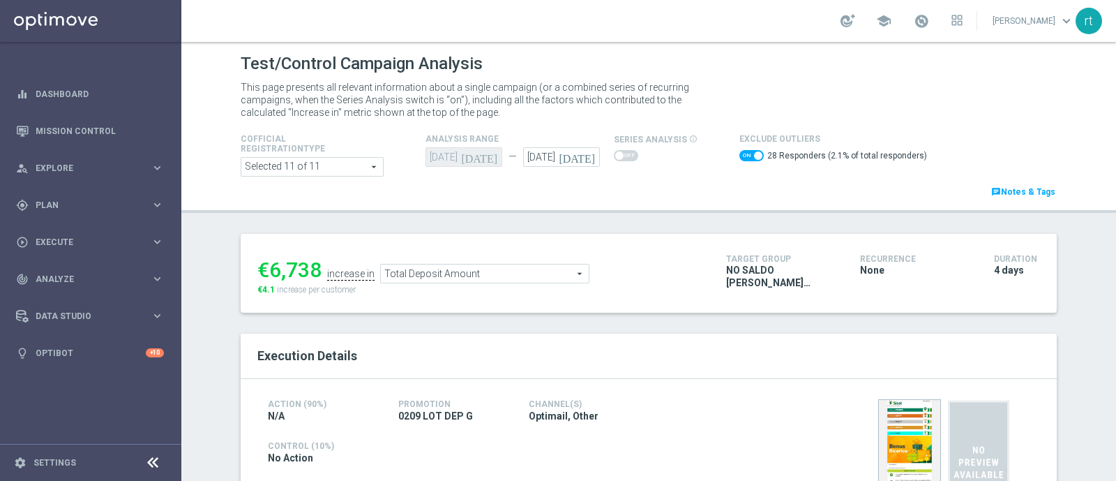
click at [740, 160] on span at bounding box center [752, 155] width 24 height 11
click at [740, 160] on input "checkbox" at bounding box center [752, 155] width 24 height 11
checkbox input "false"
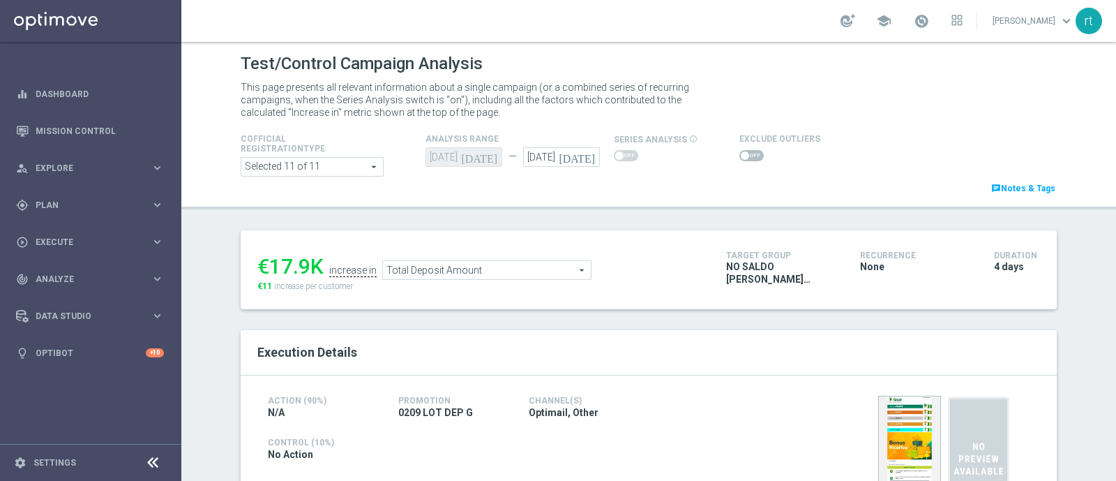
click at [471, 269] on span "Total Deposit Amount" at bounding box center [487, 270] width 208 height 18
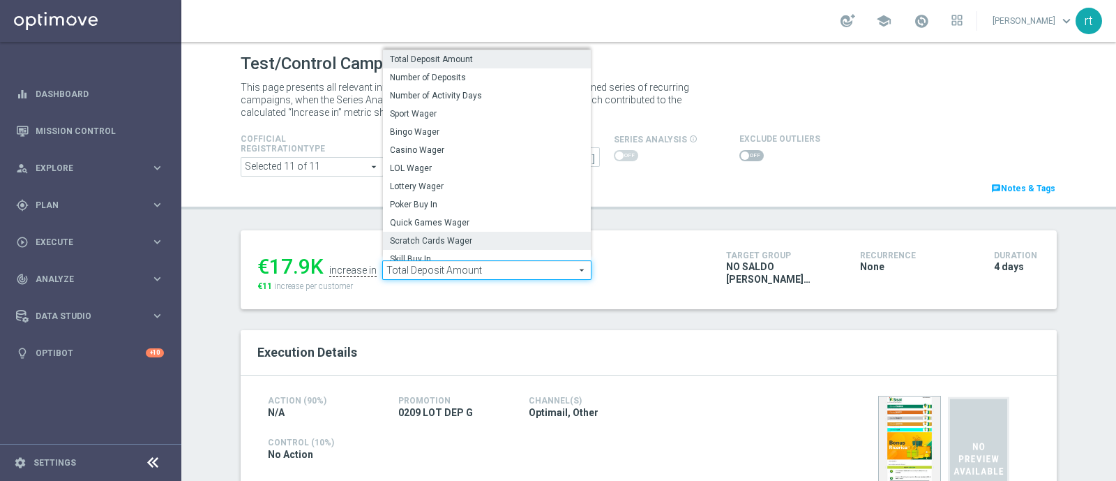
click at [451, 232] on label "Scratch Cards Wager" at bounding box center [487, 241] width 208 height 18
type input "Scratch Cards Wager"
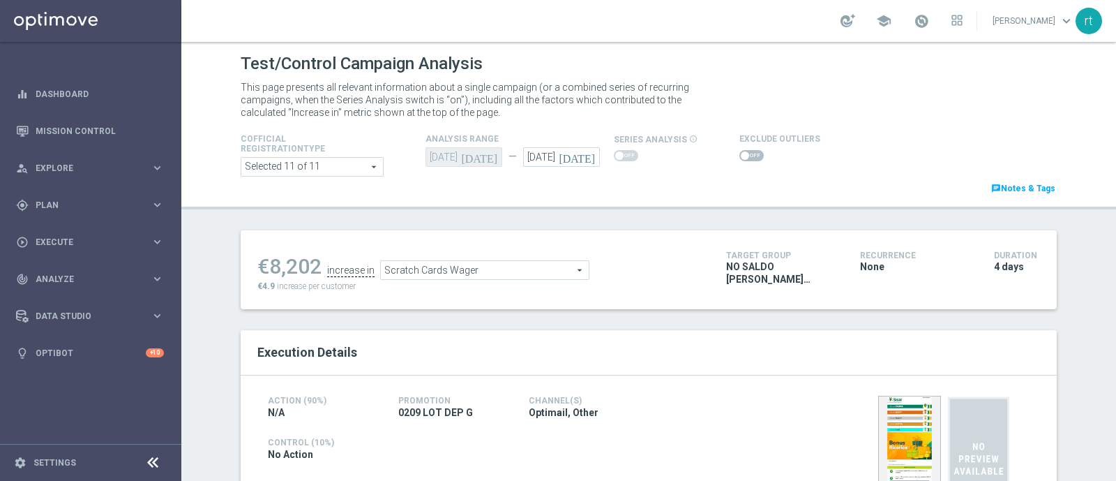
click at [740, 158] on span at bounding box center [752, 155] width 24 height 11
click at [740, 158] on input "checkbox" at bounding box center [752, 155] width 24 height 11
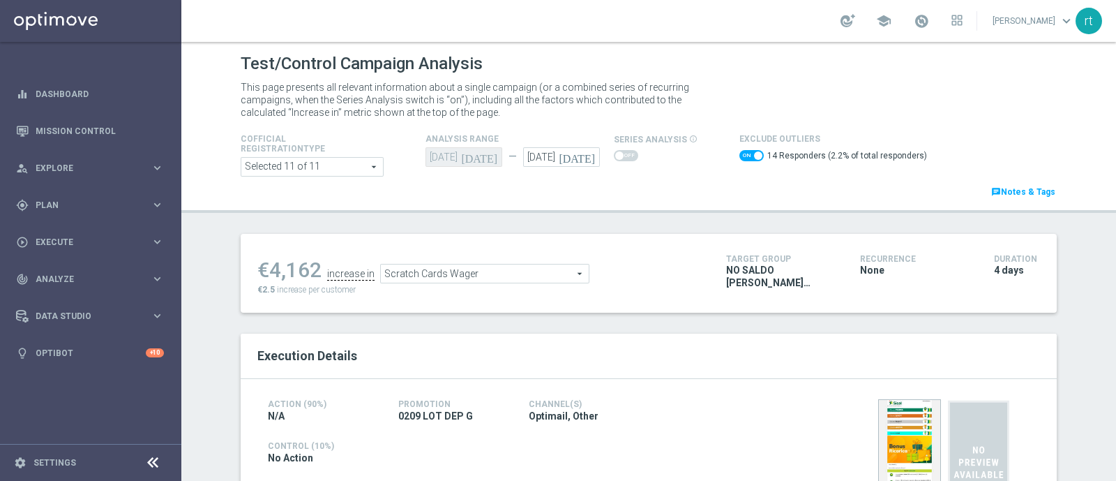
click at [466, 276] on span "Scratch Cards Wager" at bounding box center [485, 273] width 208 height 18
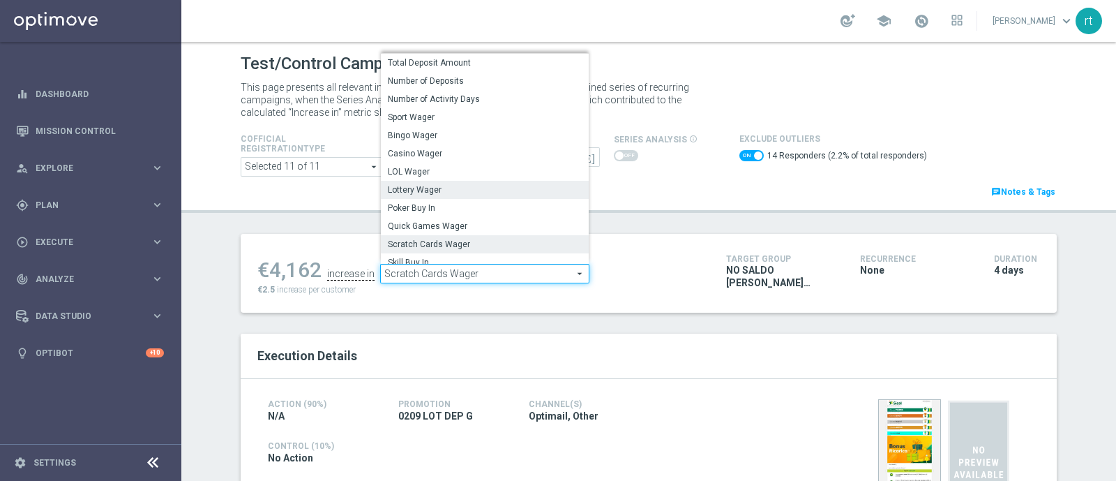
click at [430, 184] on span "Lottery Wager" at bounding box center [485, 189] width 194 height 11
checkbox input "false"
type input "Lottery Wager"
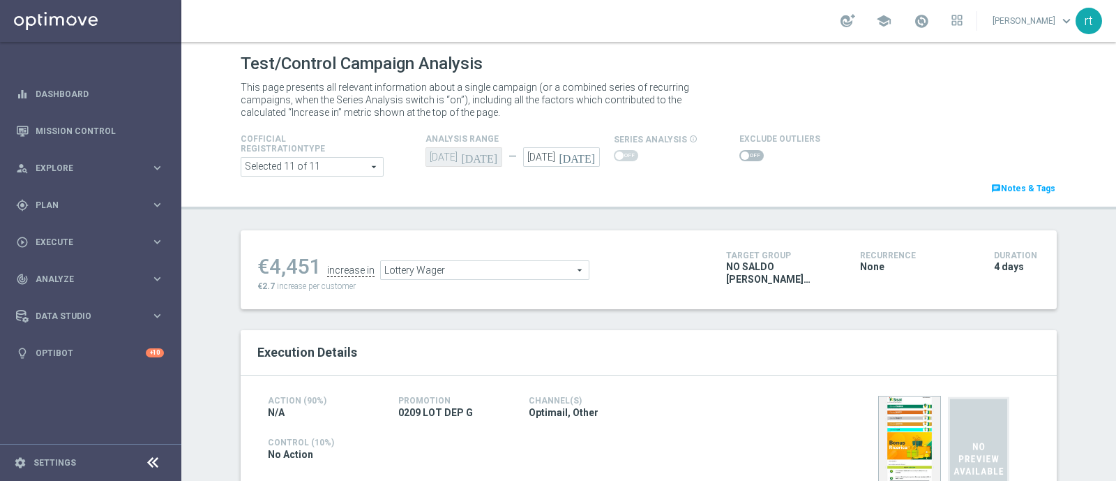
click at [746, 153] on span at bounding box center [752, 155] width 24 height 11
click at [746, 153] on input "checkbox" at bounding box center [752, 155] width 24 height 11
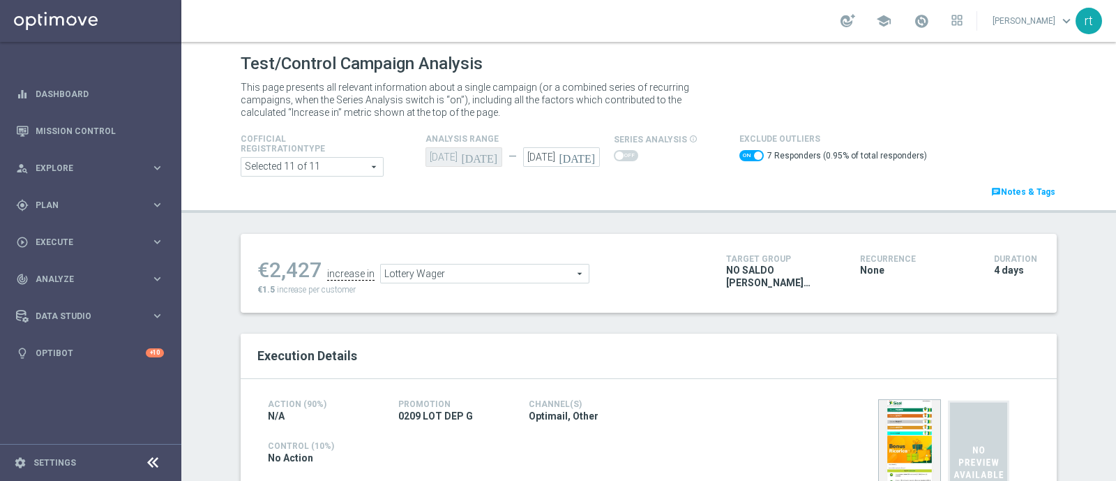
click at [465, 267] on span "Lottery Wager" at bounding box center [485, 273] width 208 height 18
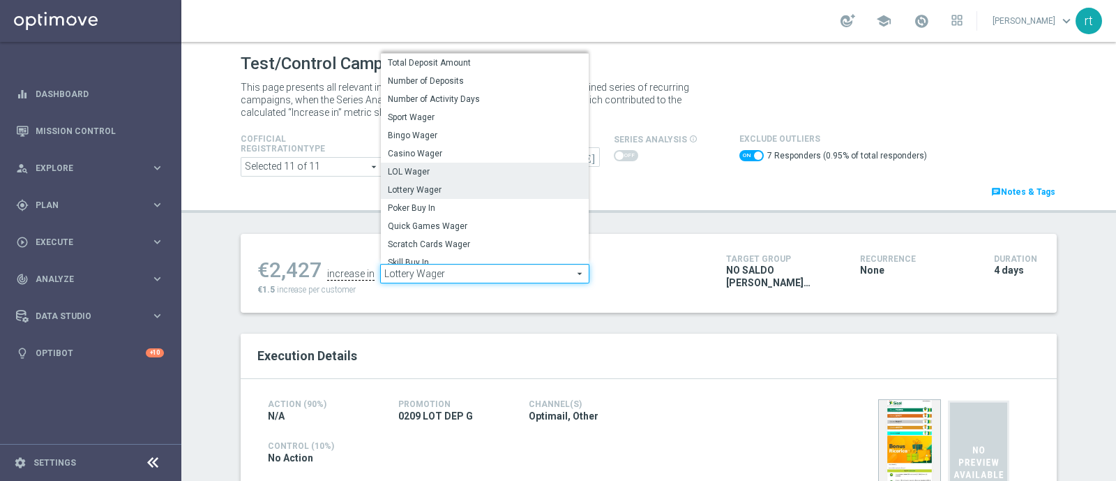
click at [422, 175] on span "LOL Wager" at bounding box center [485, 171] width 194 height 11
checkbox input "false"
type input "LOL Wager"
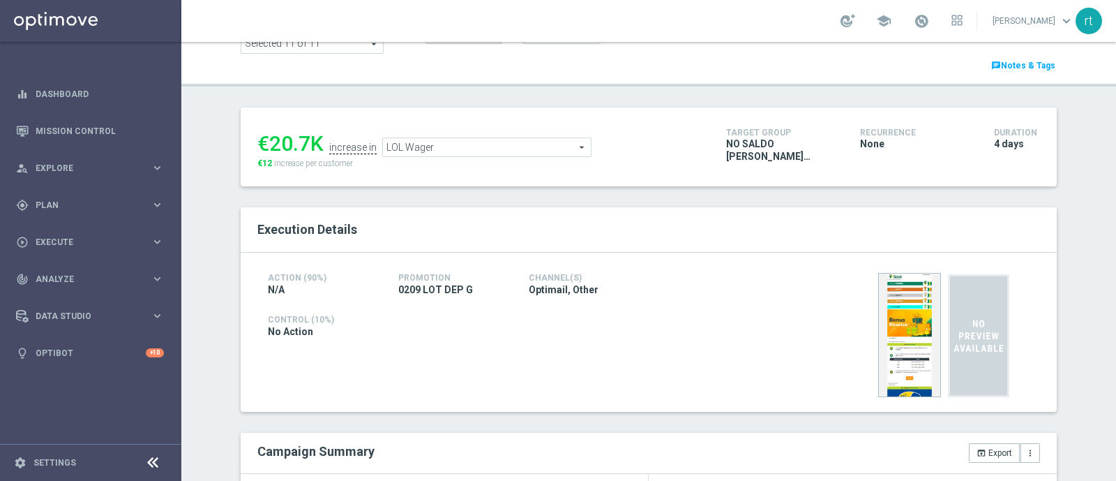
scroll to position [56, 0]
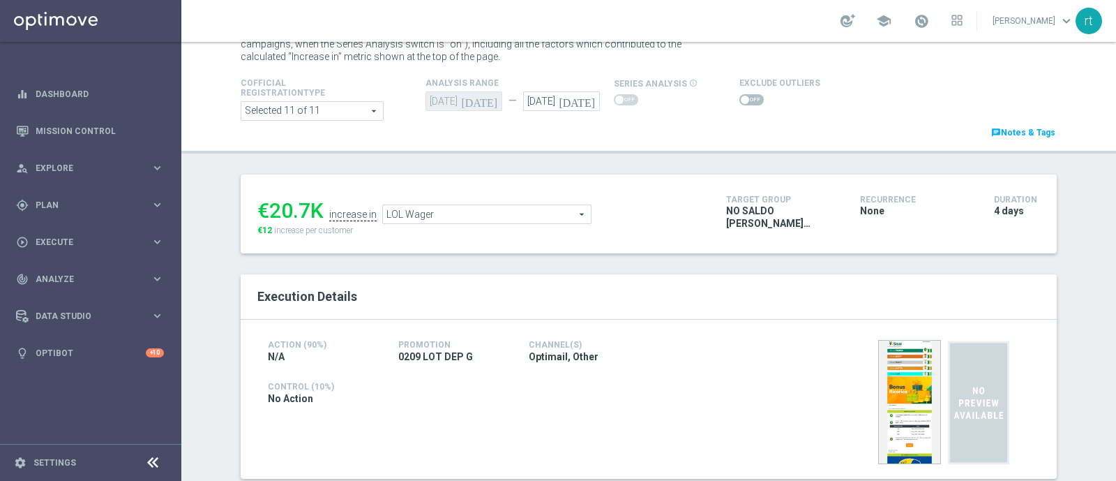
click at [740, 105] on span at bounding box center [752, 99] width 24 height 11
click at [740, 105] on input "checkbox" at bounding box center [752, 99] width 24 height 11
checkbox input "true"
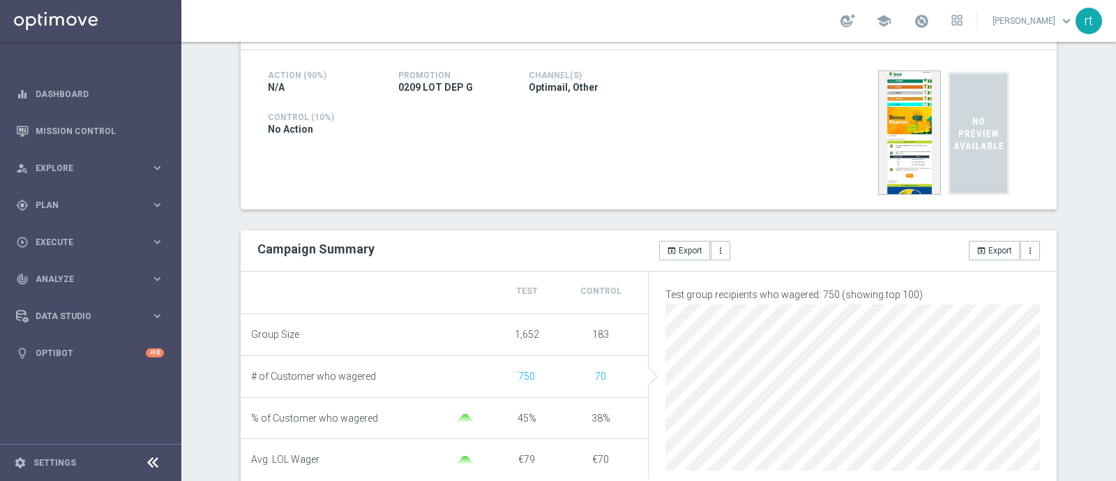
scroll to position [119, 0]
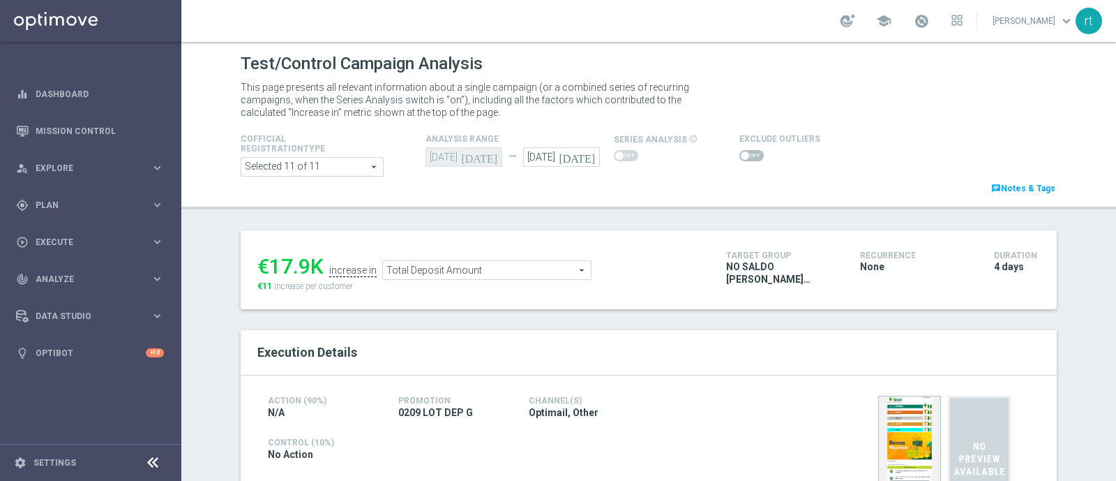
click at [409, 267] on span "Total Deposit Amount" at bounding box center [487, 270] width 208 height 18
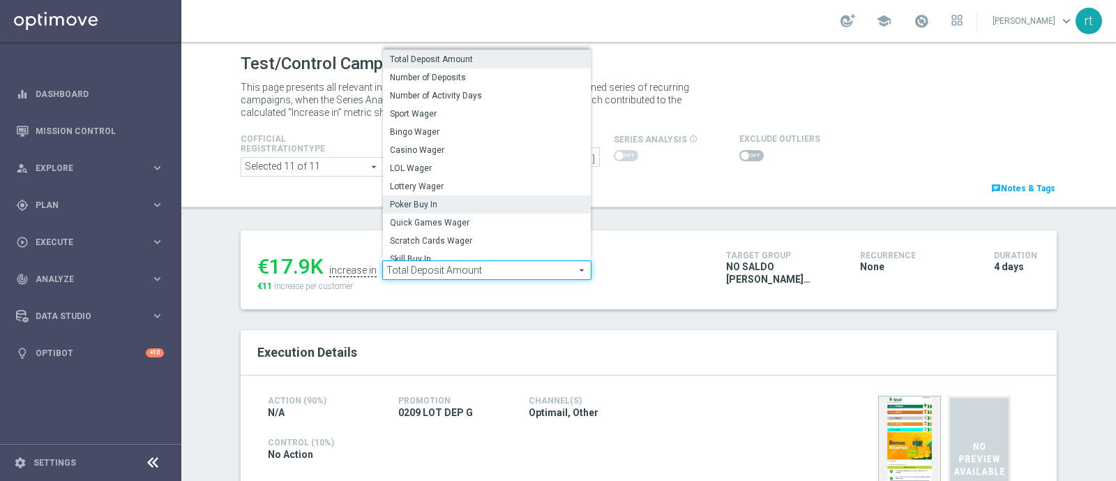
scroll to position [200, 0]
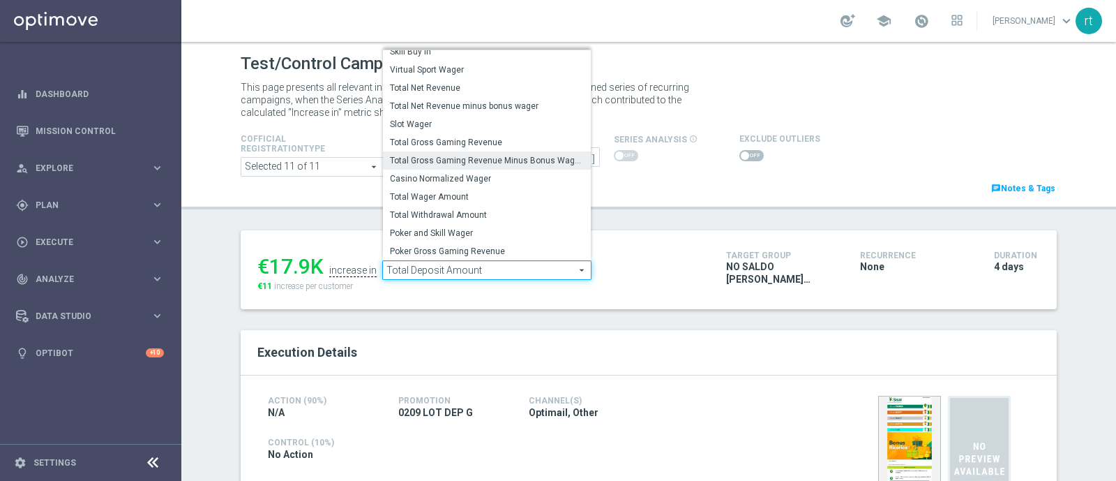
click at [437, 155] on span "Total Gross Gaming Revenue Minus Bonus Wagared" at bounding box center [487, 160] width 194 height 11
type input "Total Gross Gaming Revenue Minus Bonus Wagared"
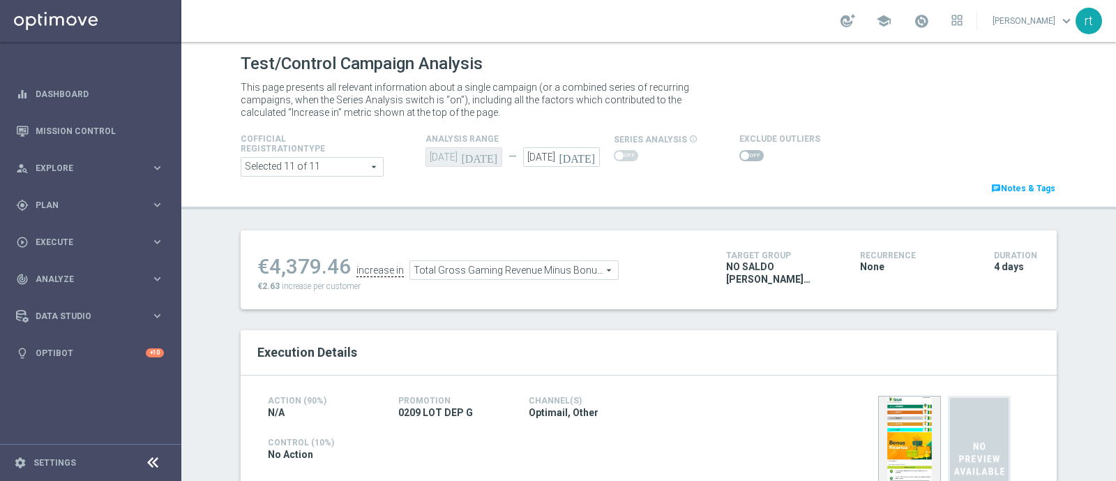
click at [741, 153] on span at bounding box center [745, 155] width 8 height 8
click at [740, 153] on input "checkbox" at bounding box center [752, 155] width 24 height 11
checkbox input "true"
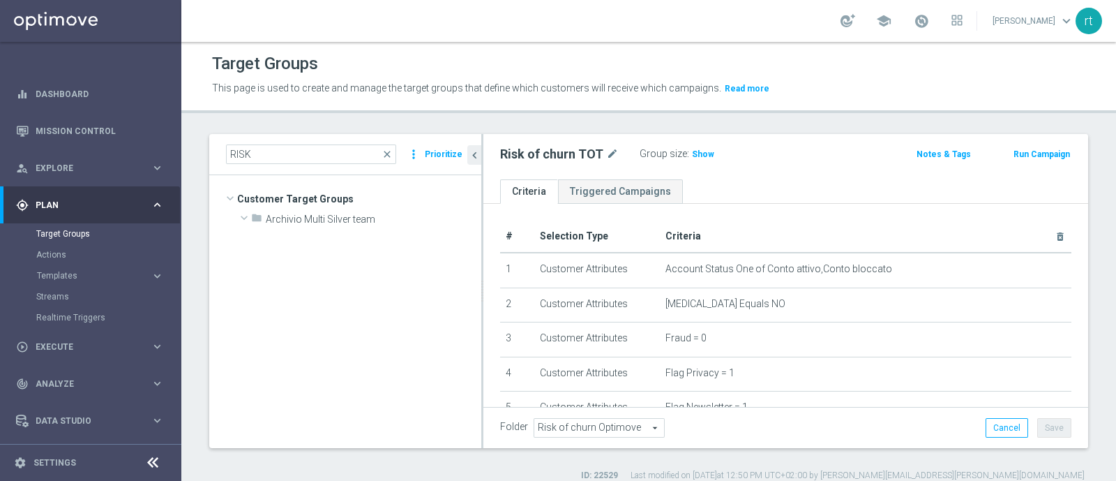
click at [592, 50] on div "Target Groups" at bounding box center [648, 63] width 873 height 27
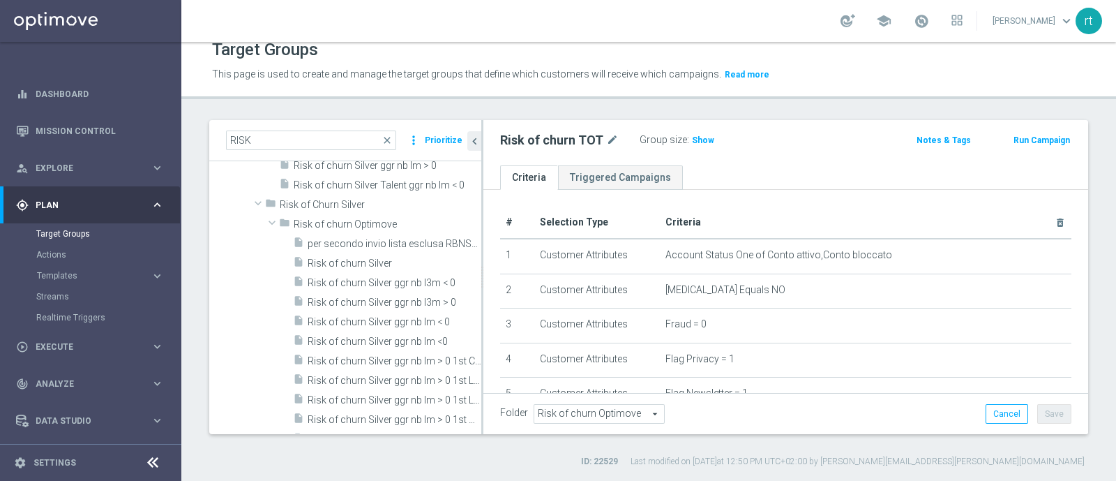
scroll to position [366, 0]
